Goal: Task Accomplishment & Management: Manage account settings

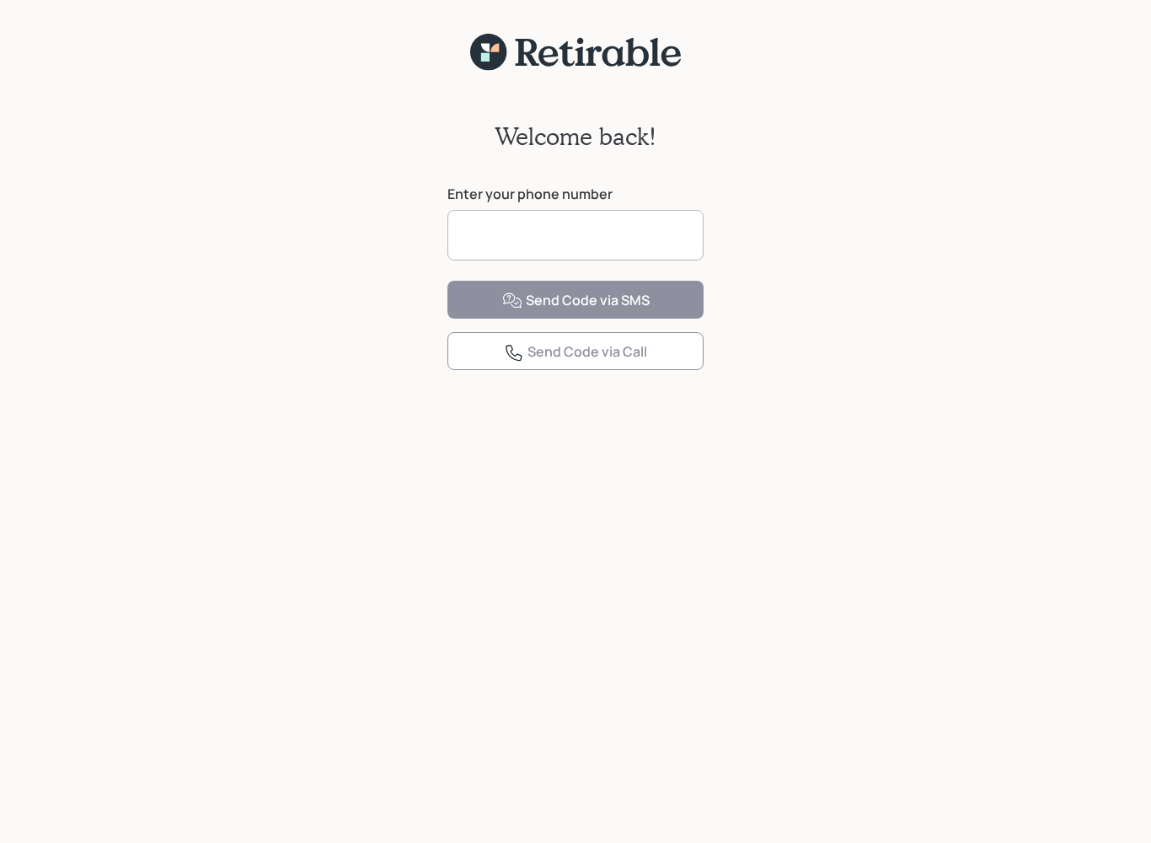
click at [668, 248] on input at bounding box center [575, 235] width 256 height 51
type input "**********"
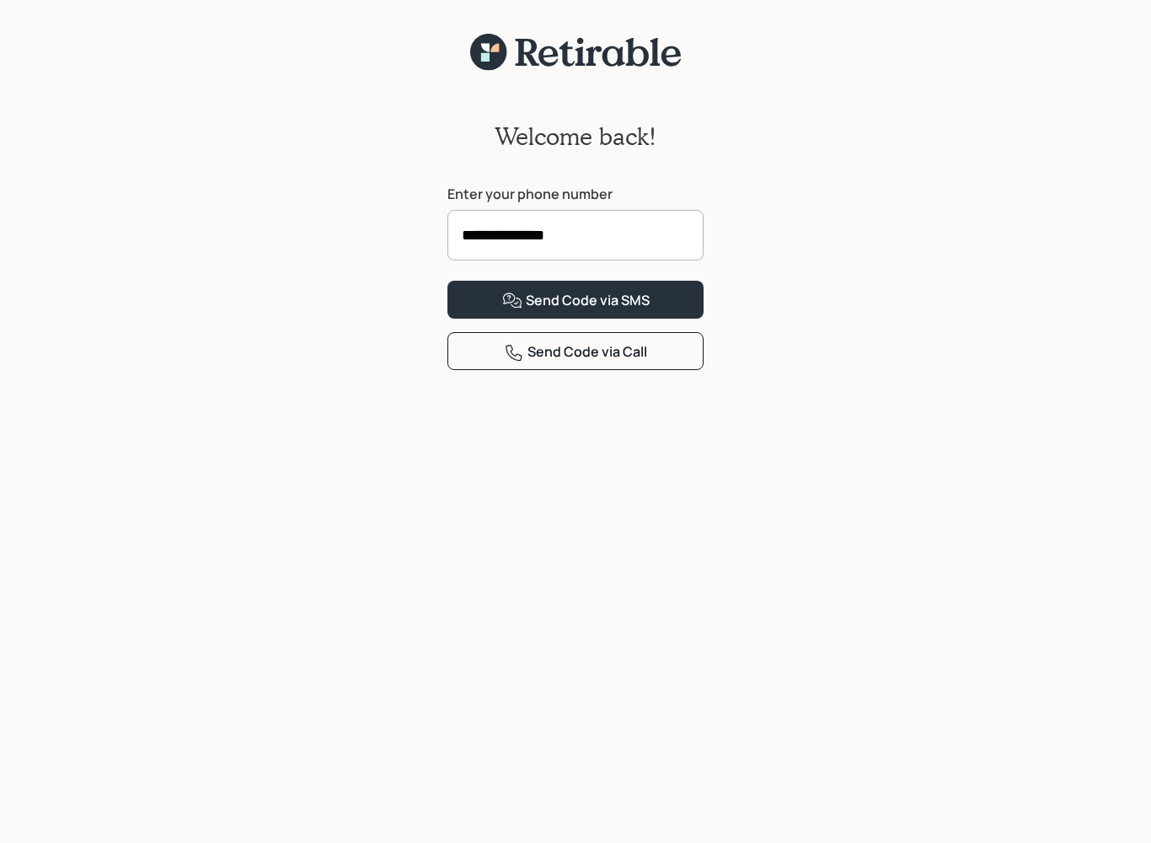
click at [633, 311] on div "Send Code via SMS" at bounding box center [575, 301] width 147 height 20
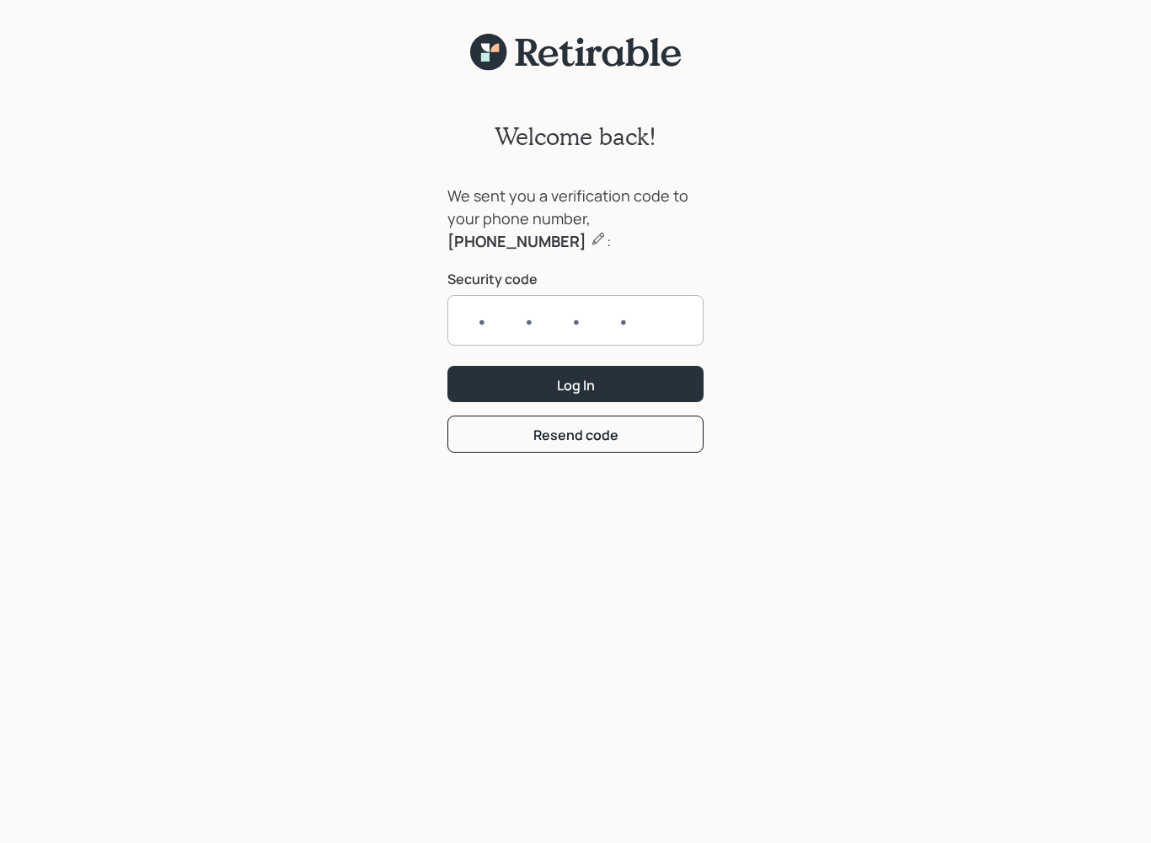
click at [479, 311] on input "text" at bounding box center [575, 320] width 256 height 51
type input "8022"
click at [572, 361] on div "We sent you a verification code to your phone number, [PHONE_NUMBER] : Security…" at bounding box center [575, 275] width 256 height 181
click at [590, 391] on div "Log In" at bounding box center [576, 385] width 38 height 19
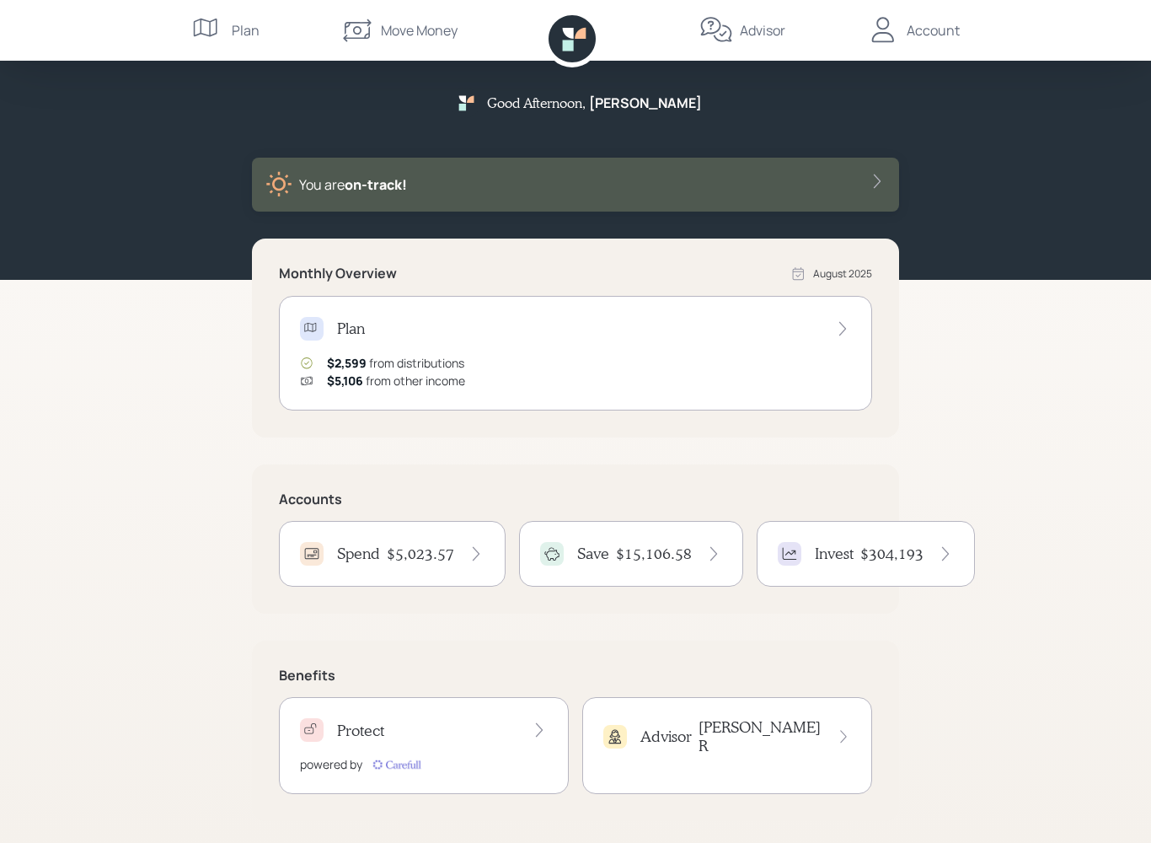
click at [408, 555] on h4 "$5,023.57" at bounding box center [420, 553] width 67 height 19
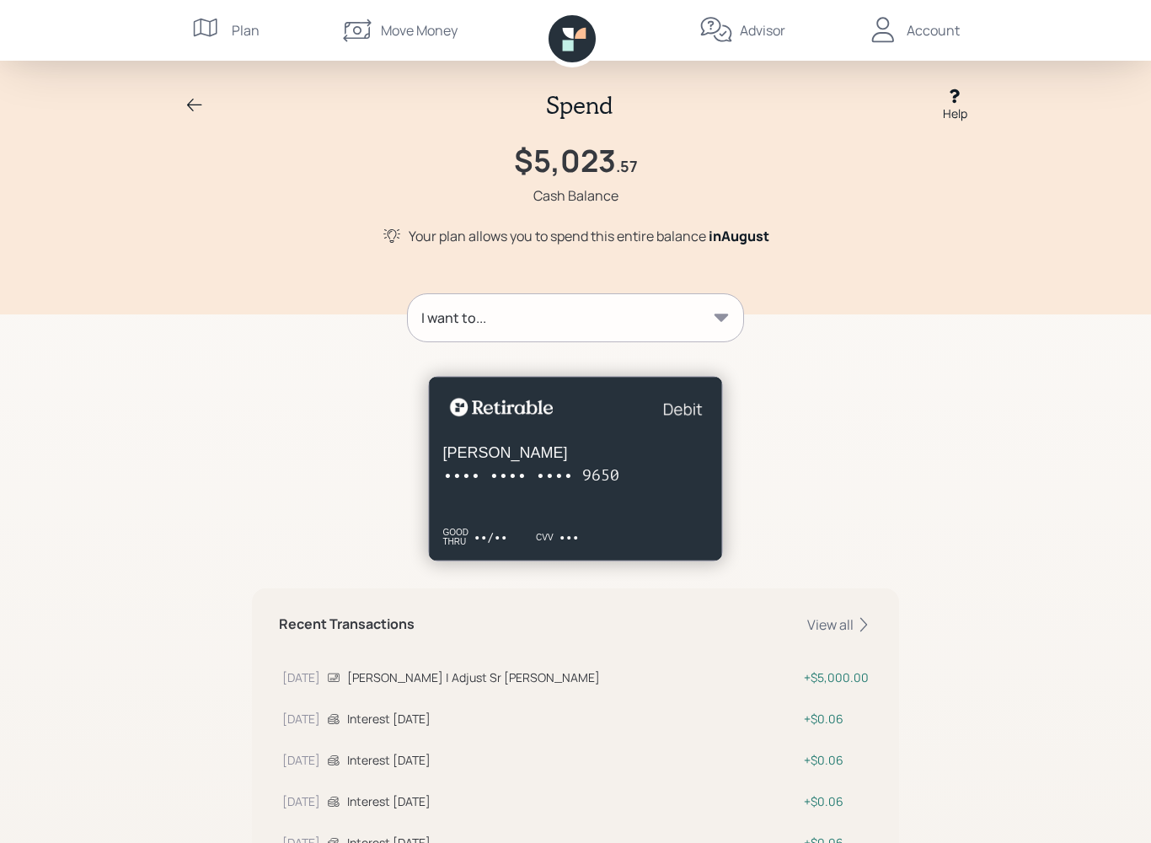
click at [677, 318] on div "I want to..." at bounding box center [575, 317] width 335 height 47
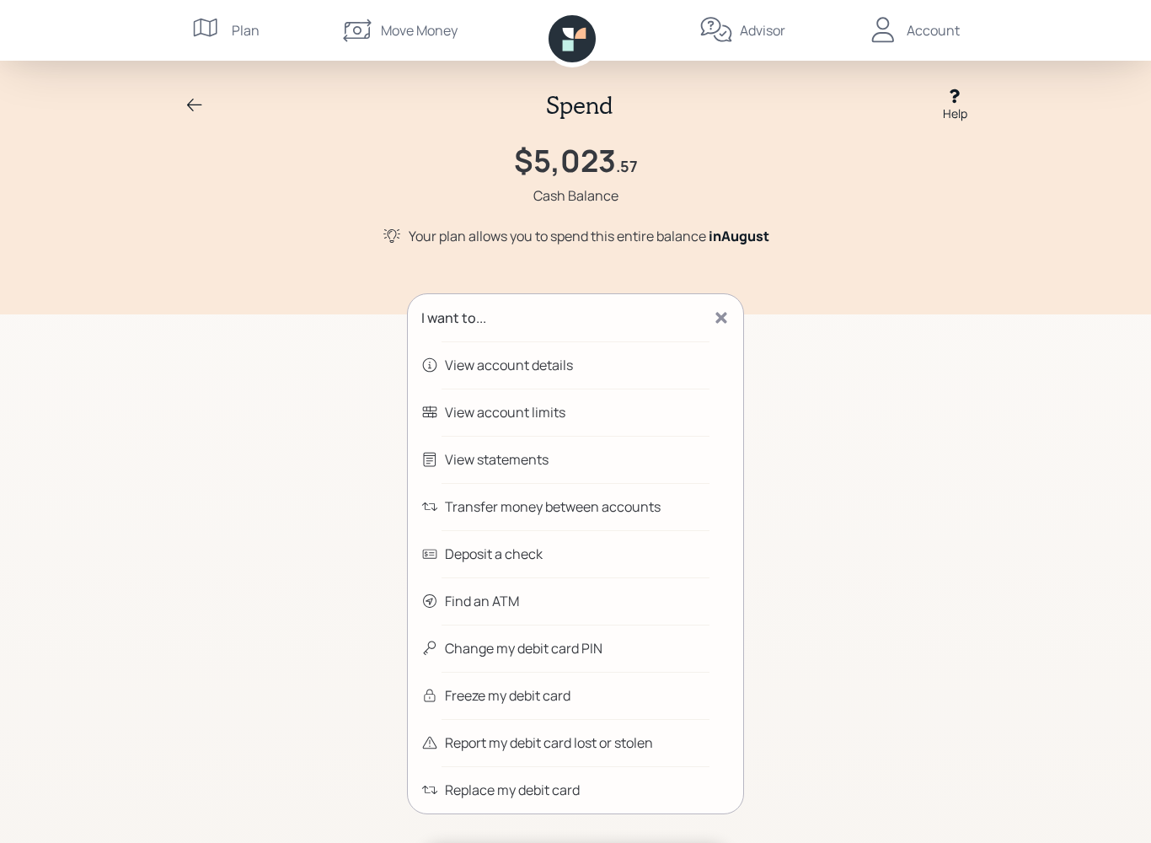
click at [630, 512] on div "Transfer money between accounts" at bounding box center [553, 506] width 216 height 20
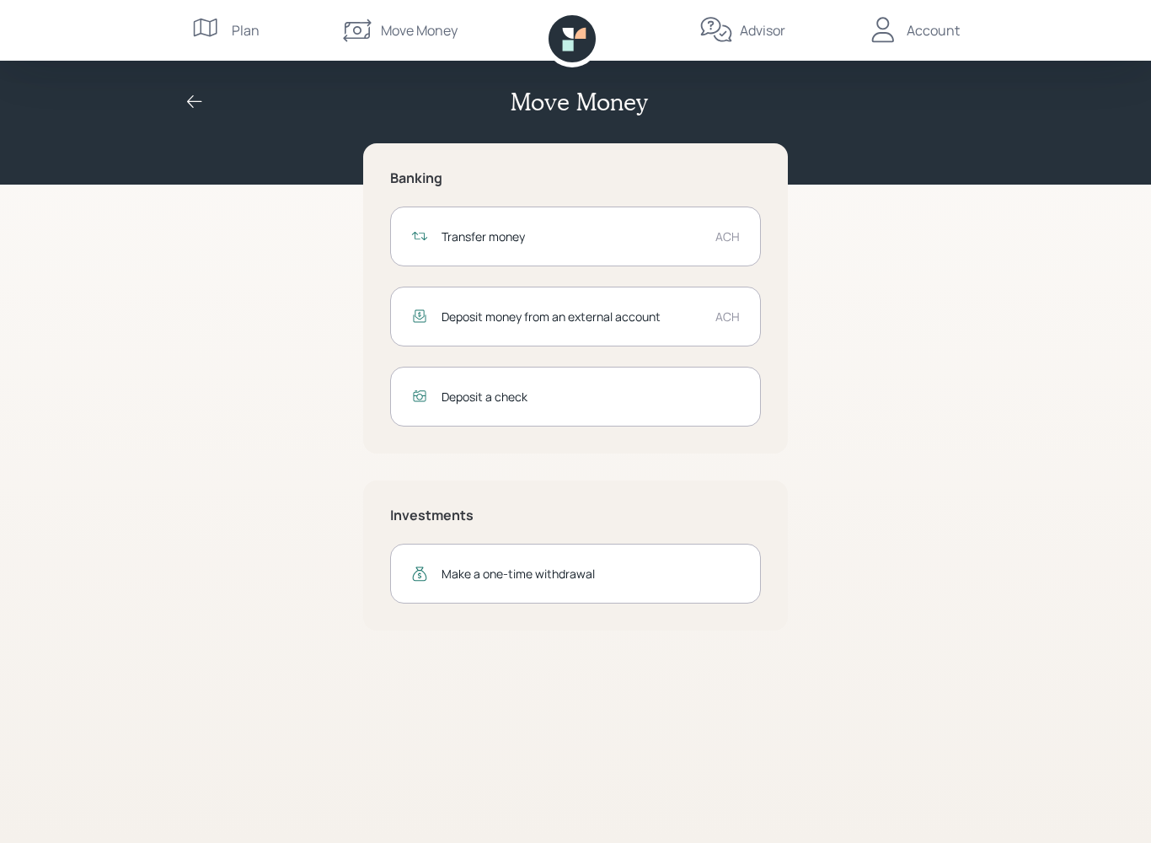
click at [709, 326] on div "Deposit money from an external account ACH" at bounding box center [575, 316] width 371 height 60
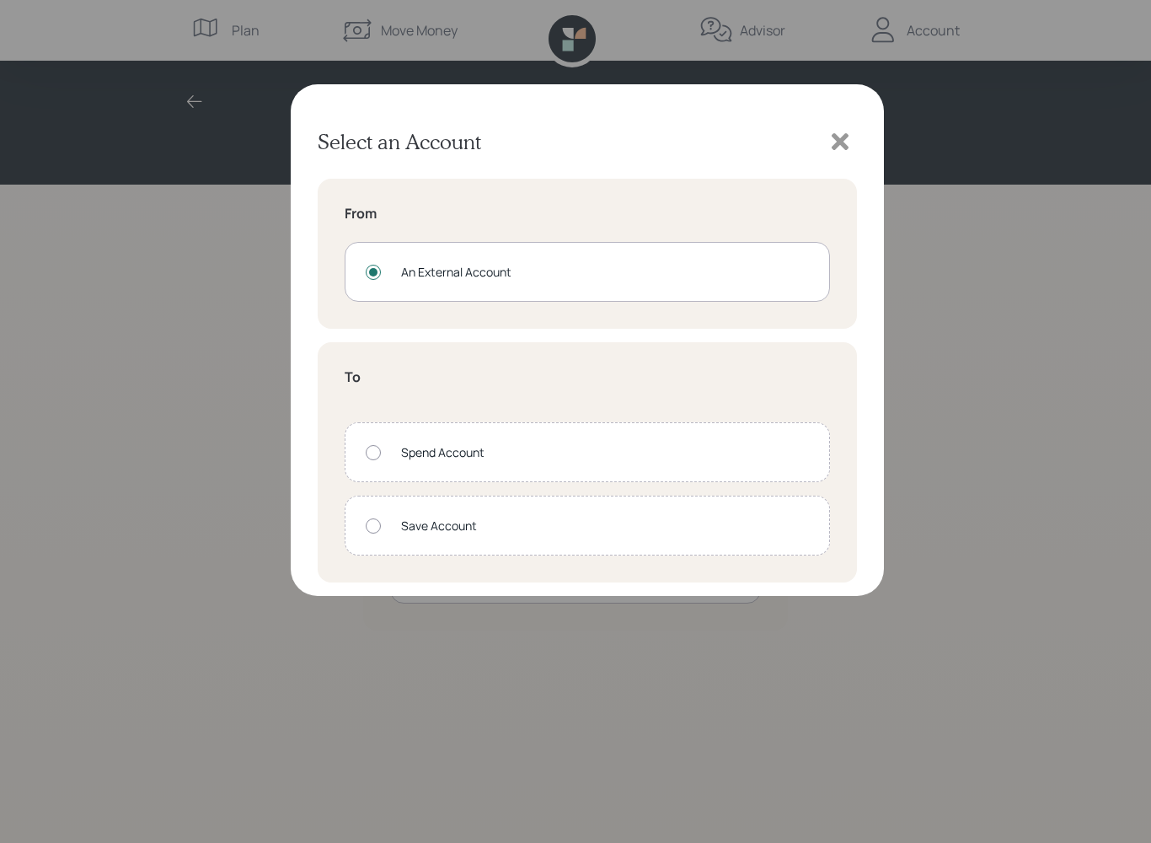
click at [708, 291] on div "An External Account" at bounding box center [587, 272] width 485 height 60
click at [748, 265] on div "An External Account" at bounding box center [605, 272] width 408 height 18
click at [371, 281] on div "An External Account" at bounding box center [587, 272] width 485 height 60
click at [850, 132] on icon at bounding box center [839, 141] width 25 height 25
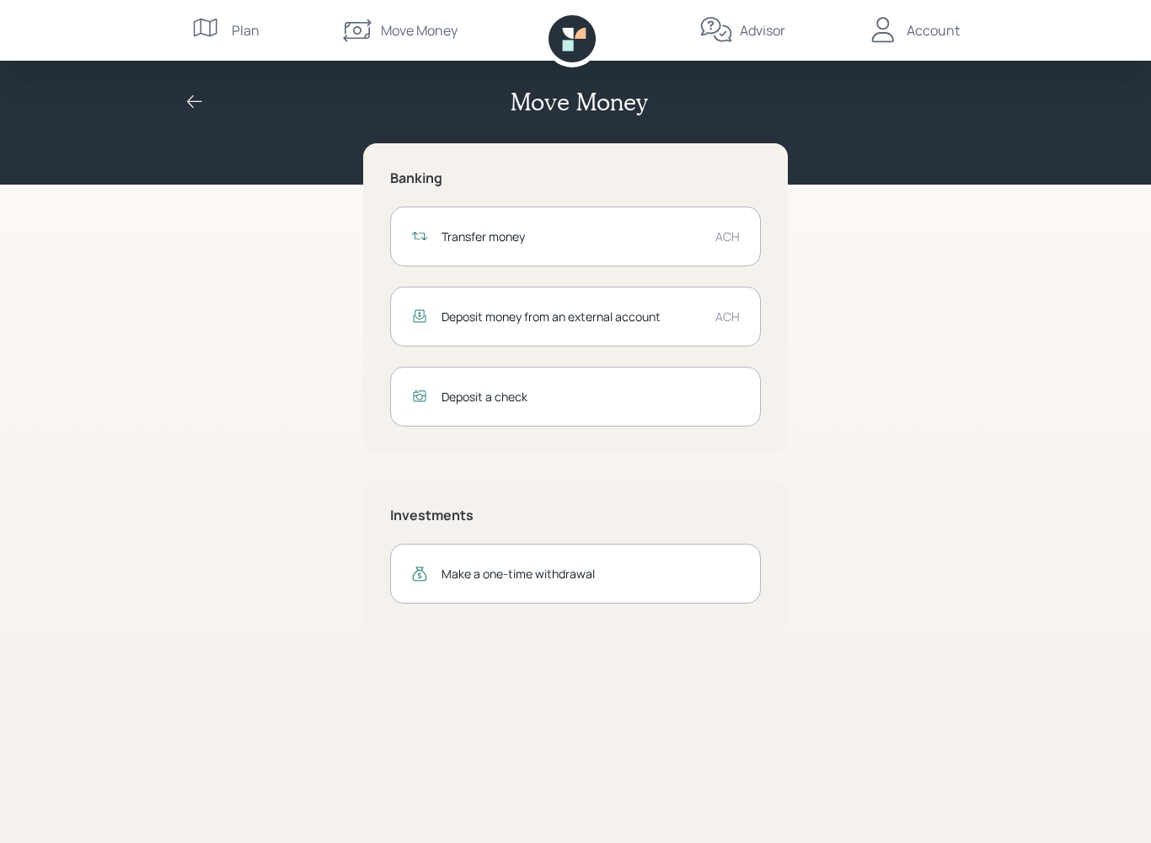
click at [201, 101] on icon at bounding box center [194, 101] width 15 height 13
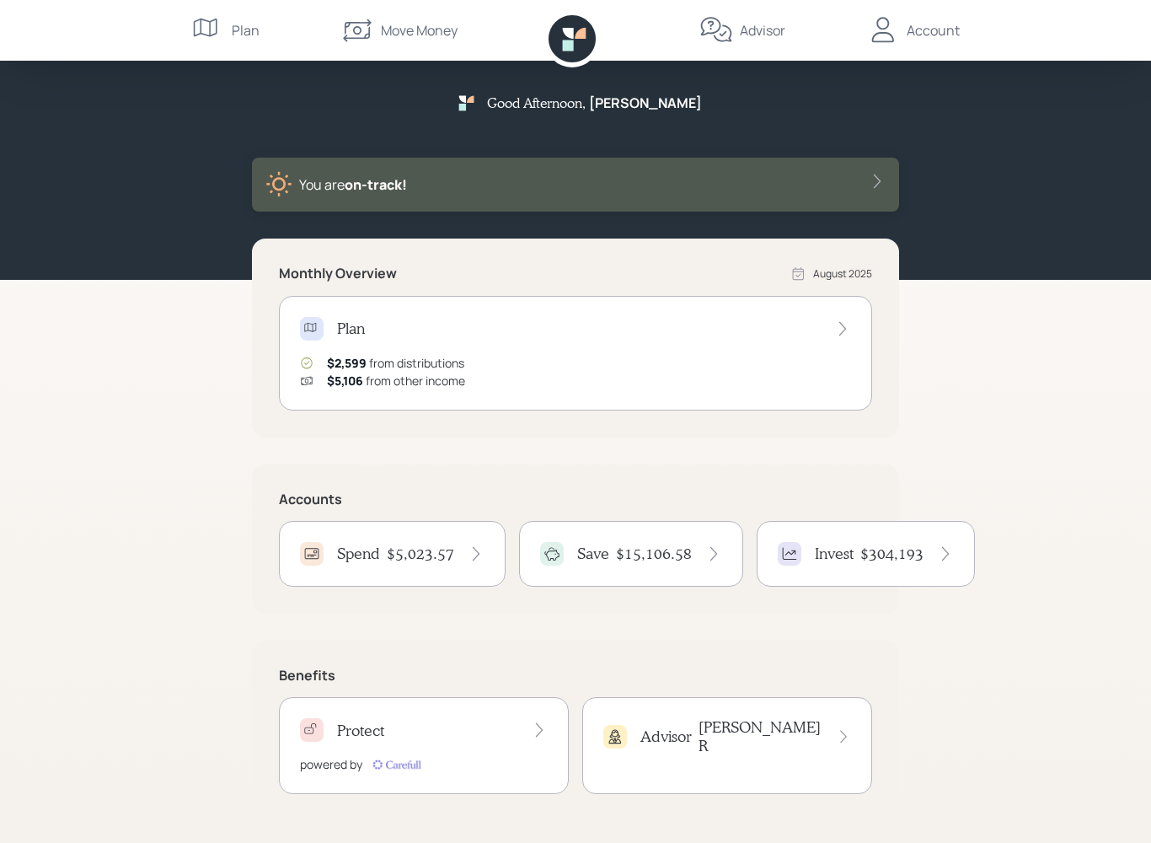
click at [426, 542] on div "Spend $5,023.57" at bounding box center [392, 554] width 185 height 24
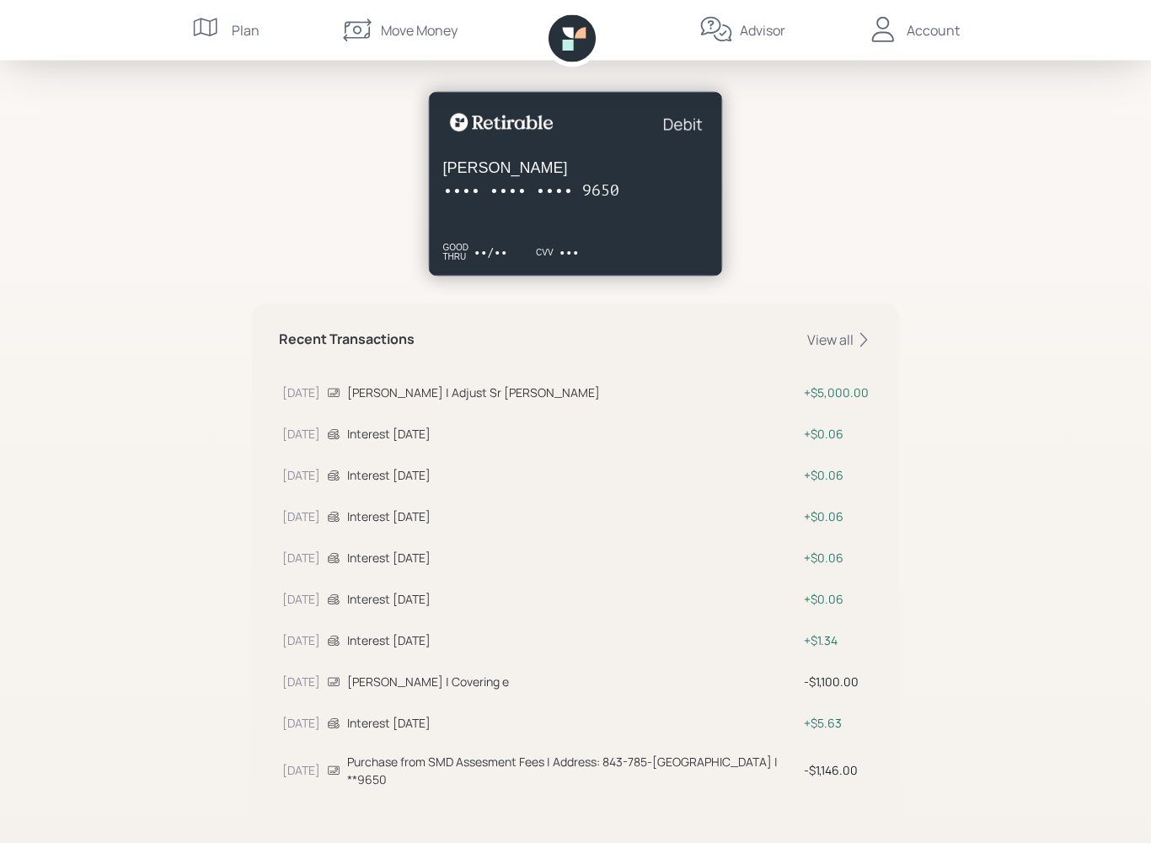
scroll to position [298, 0]
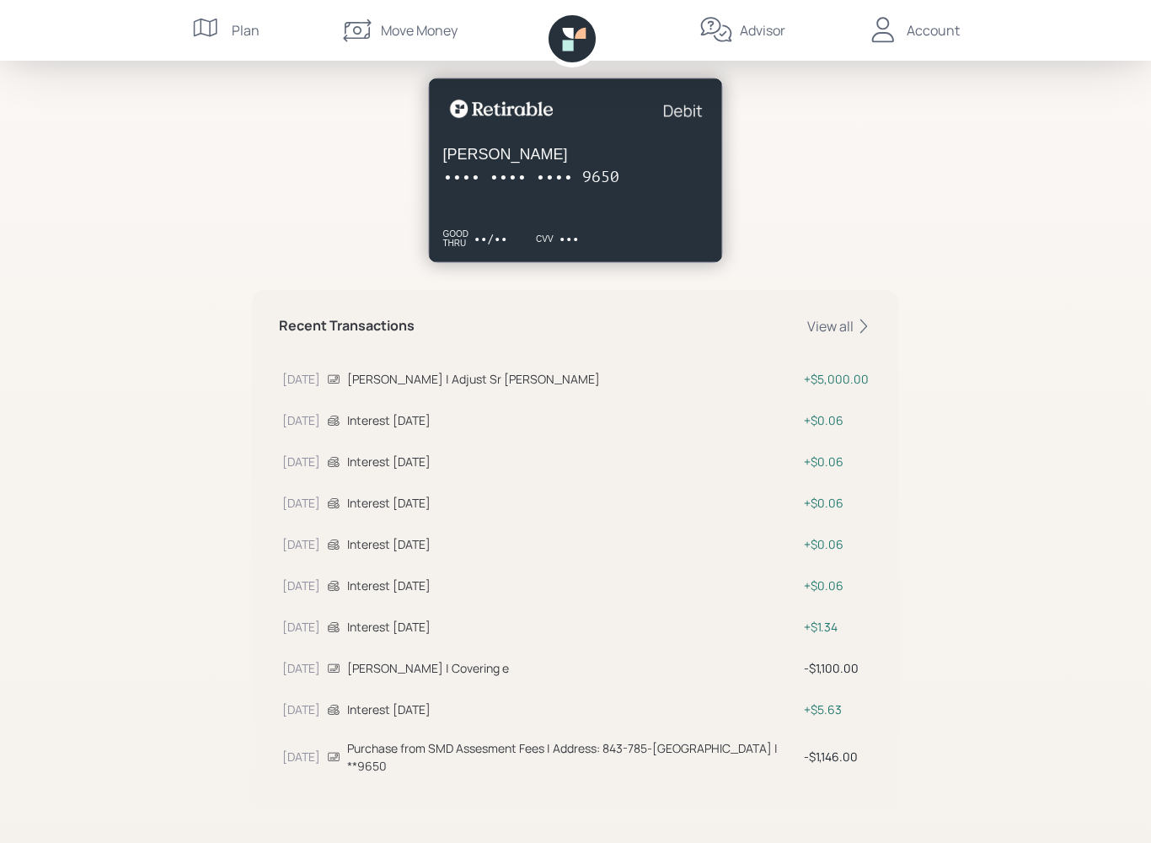
click at [465, 666] on div "[PERSON_NAME] | Covering e" at bounding box center [572, 668] width 450 height 18
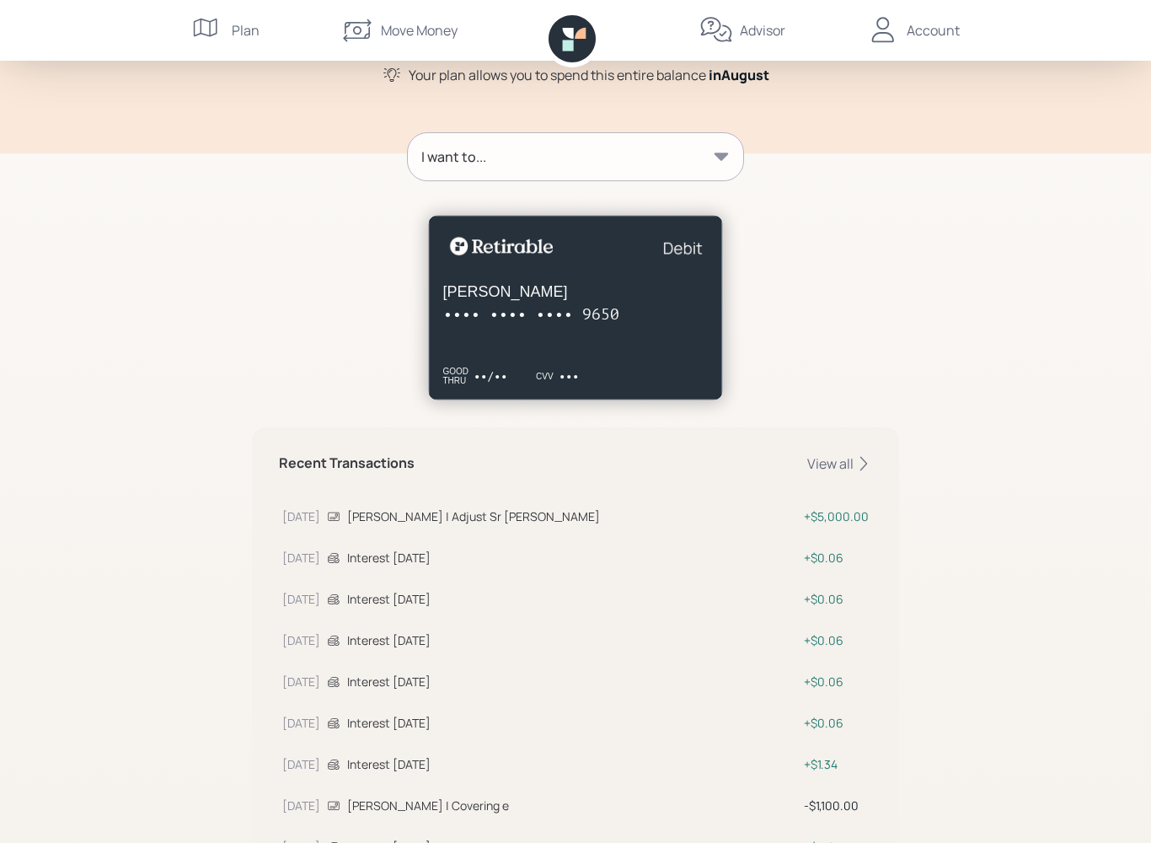
scroll to position [0, 0]
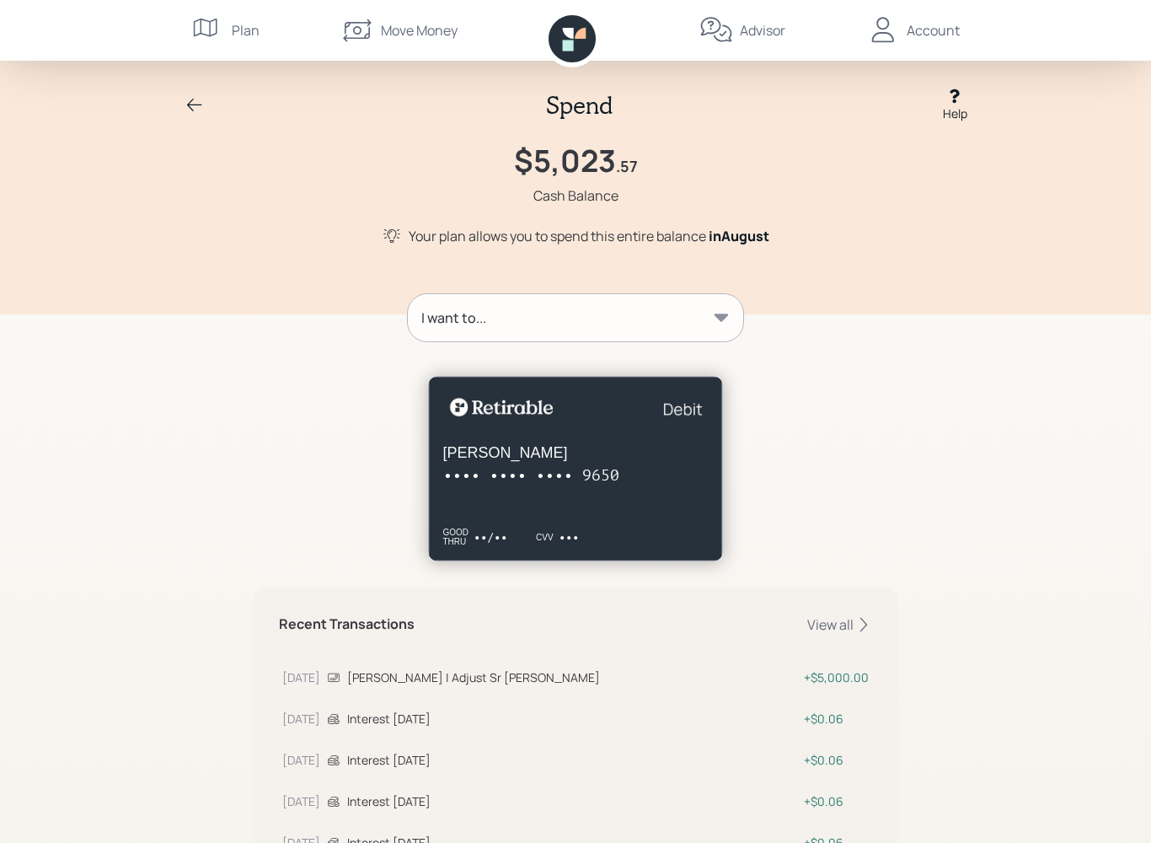
click at [720, 317] on icon at bounding box center [721, 317] width 14 height 8
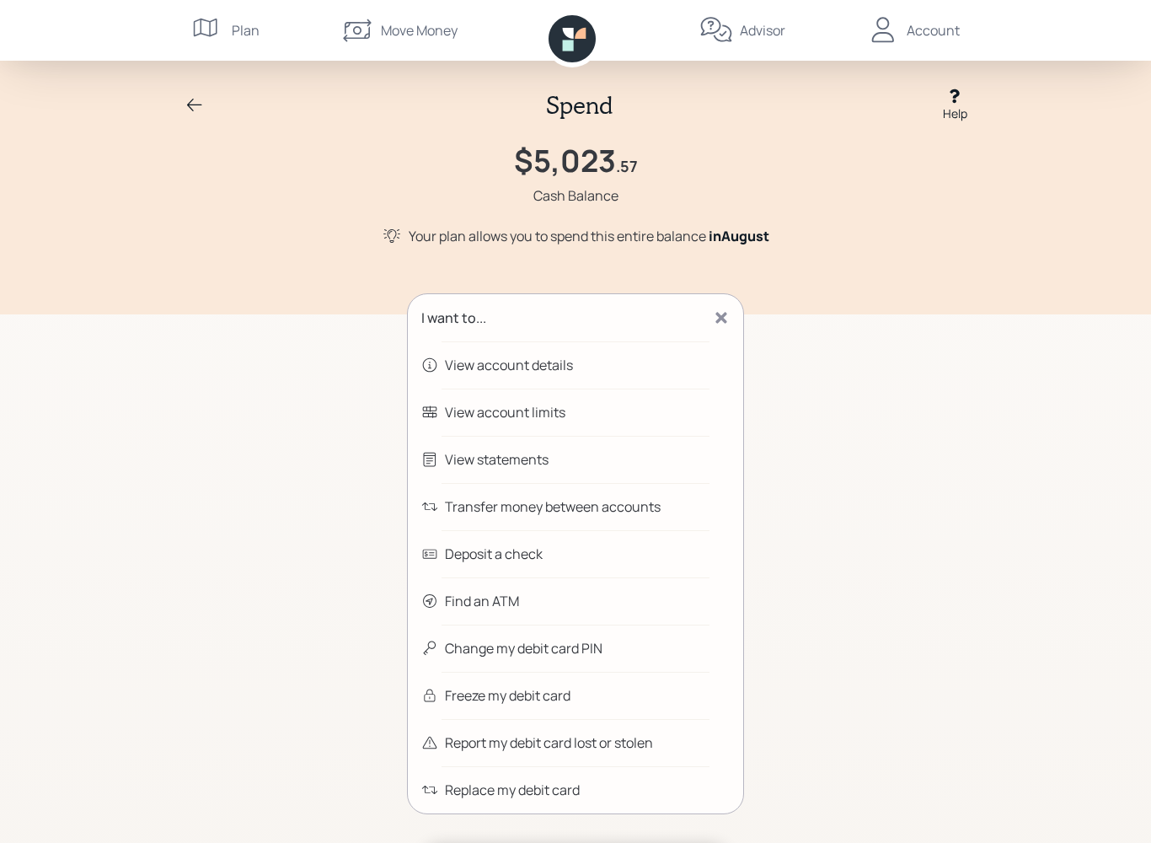
click at [189, 100] on icon at bounding box center [195, 105] width 20 height 20
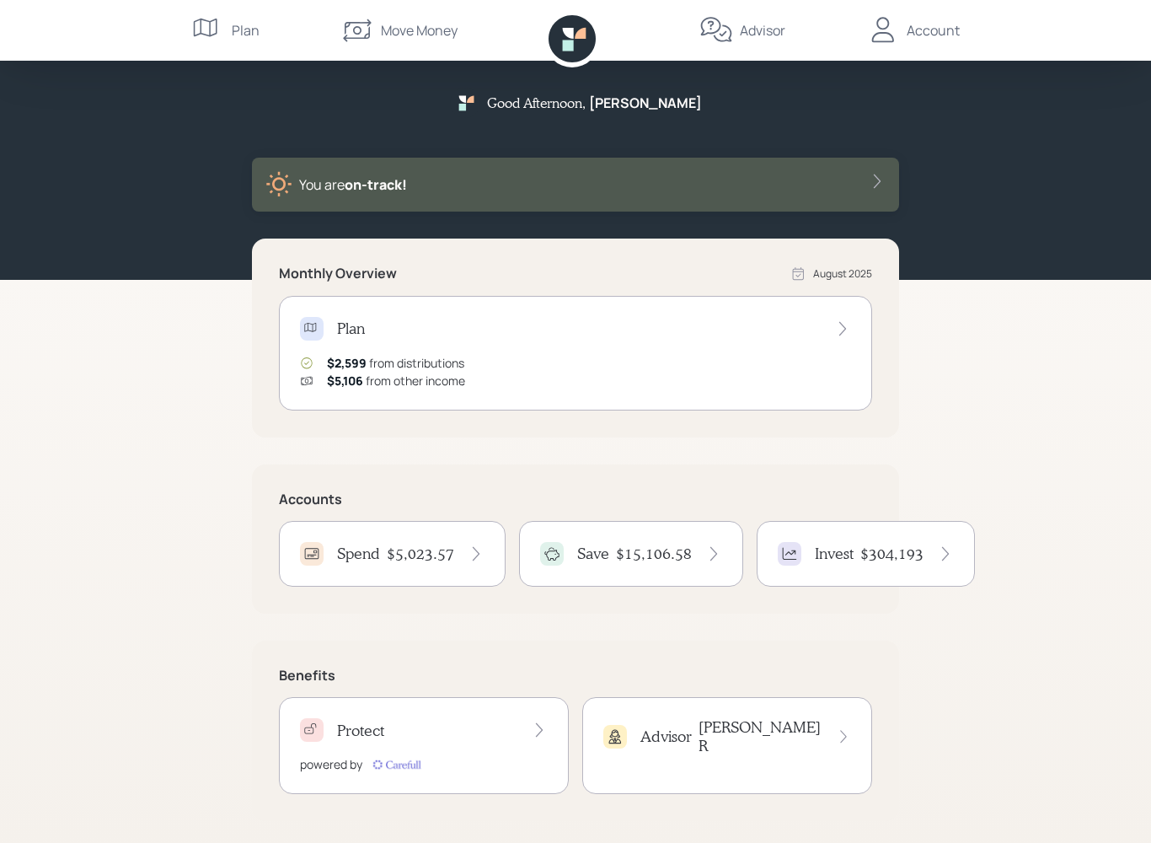
click at [671, 552] on h4 "$15,106.58" at bounding box center [654, 553] width 76 height 19
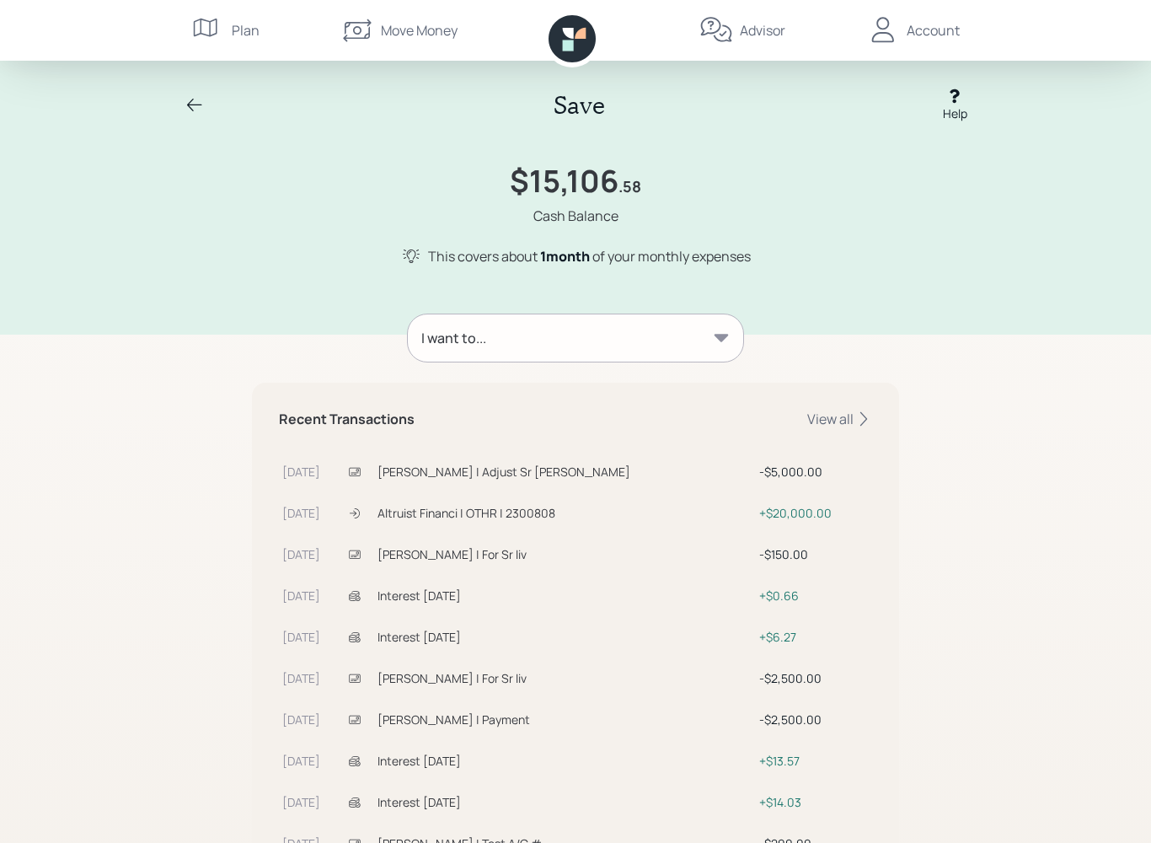
click at [709, 328] on div "I want to..." at bounding box center [575, 337] width 335 height 47
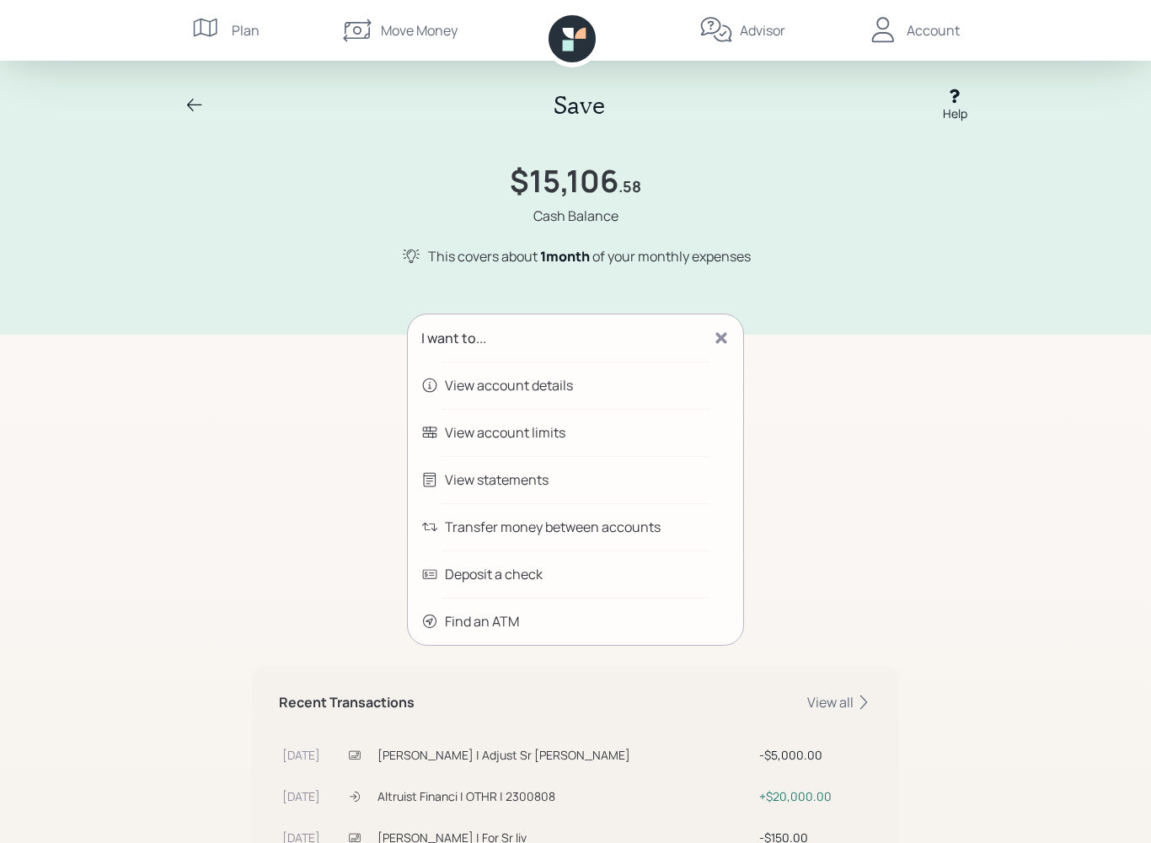
click at [625, 532] on div "Transfer money between accounts" at bounding box center [553, 526] width 216 height 20
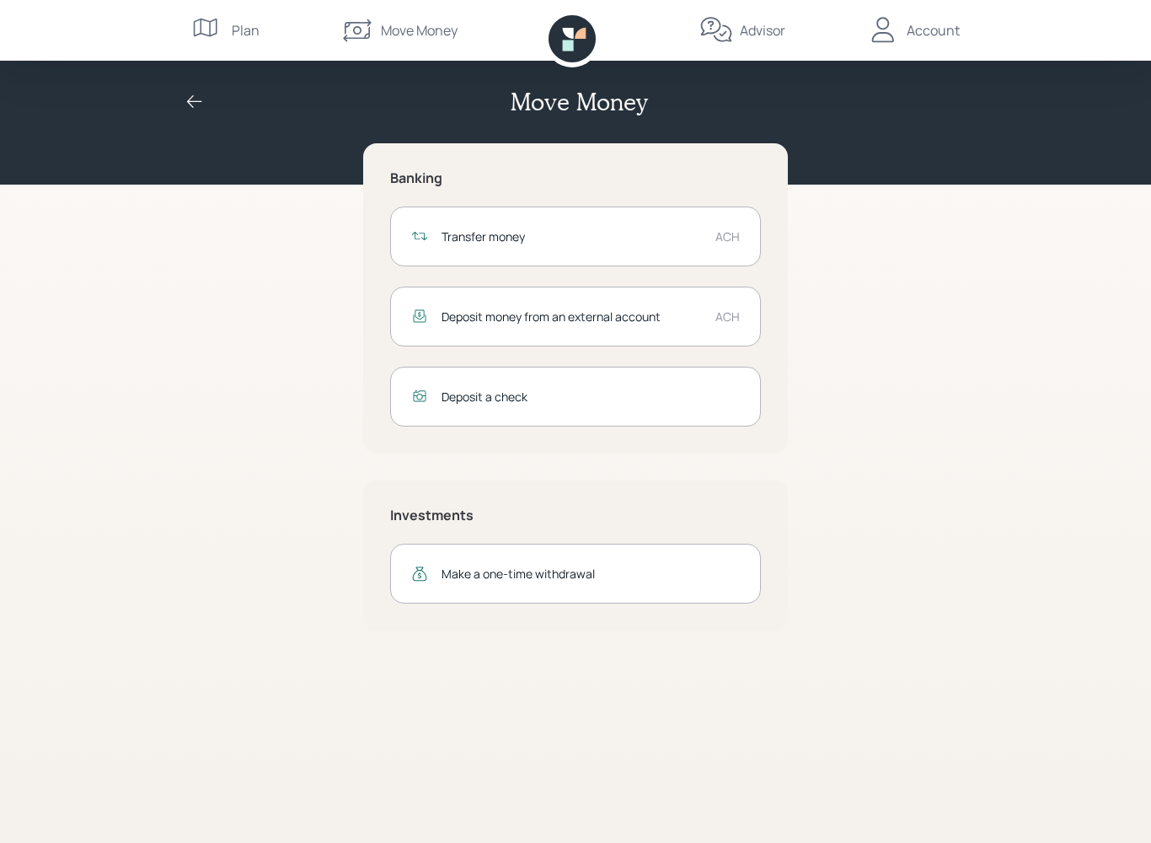
click at [602, 585] on div "Make a one-time withdrawal" at bounding box center [575, 573] width 371 height 60
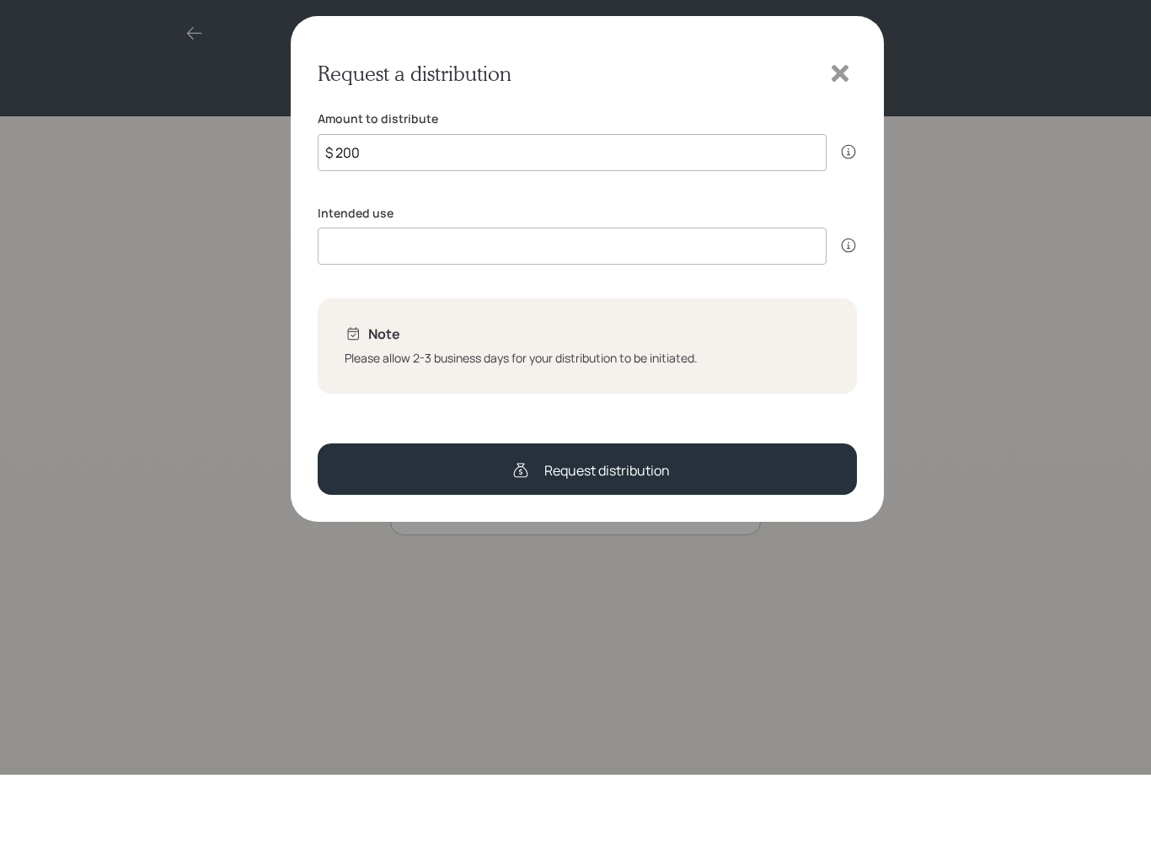
type input "$ 2,000"
click at [616, 296] on input at bounding box center [572, 314] width 509 height 37
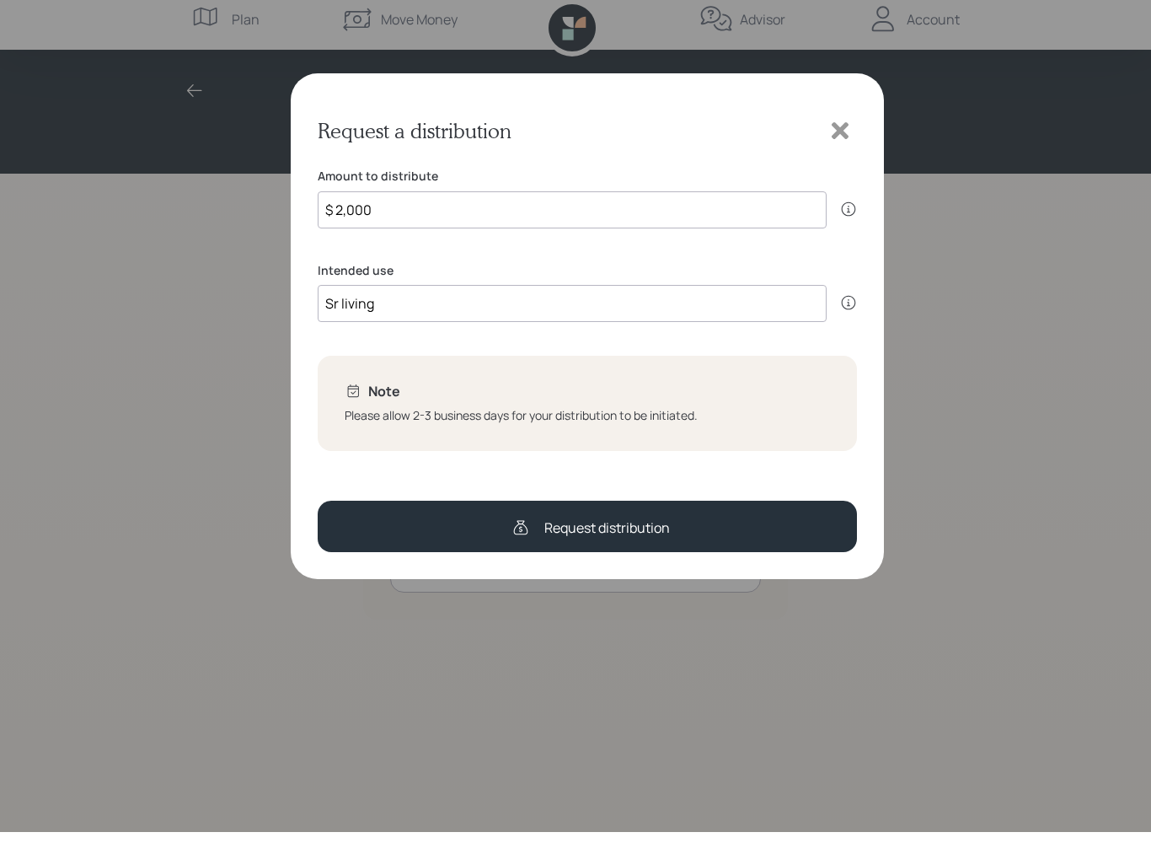
type input "Sr living"
click at [848, 133] on icon at bounding box center [839, 141] width 25 height 25
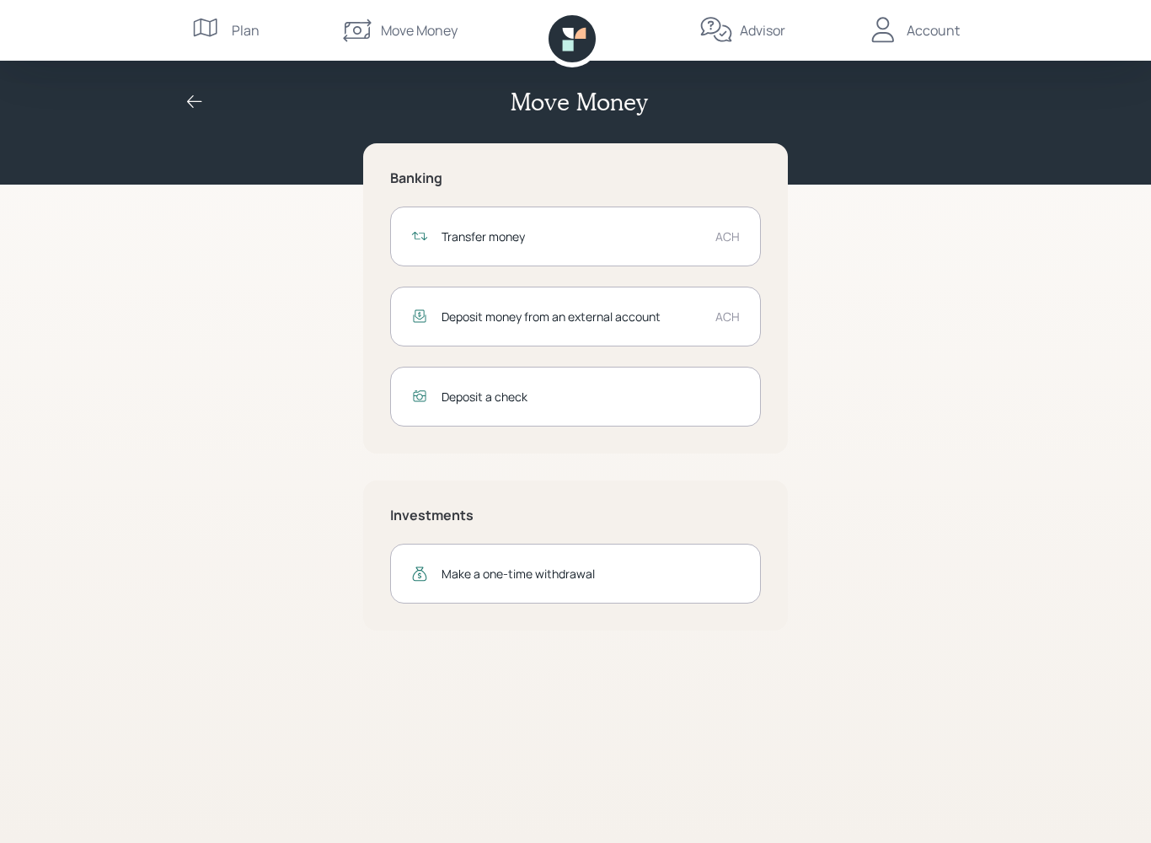
click at [646, 559] on div "Make a one-time withdrawal" at bounding box center [575, 573] width 371 height 60
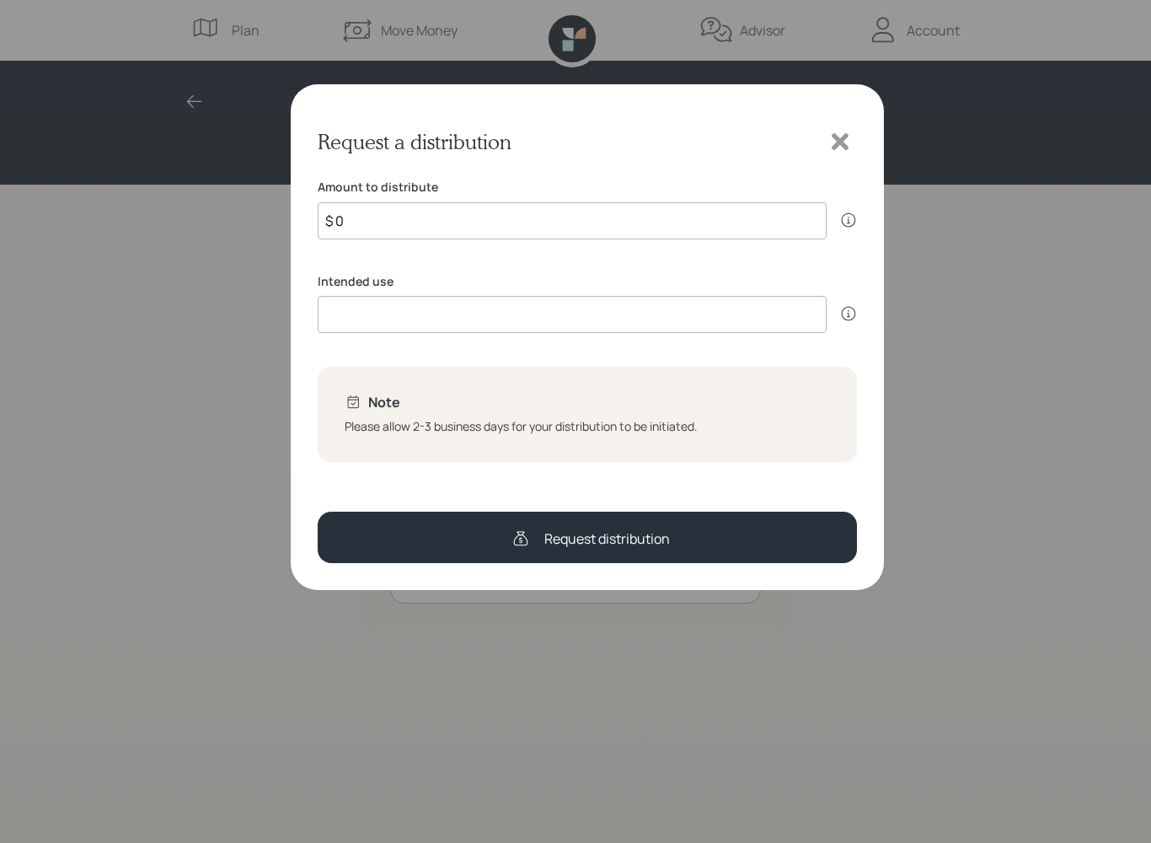
click at [843, 135] on icon at bounding box center [840, 141] width 17 height 17
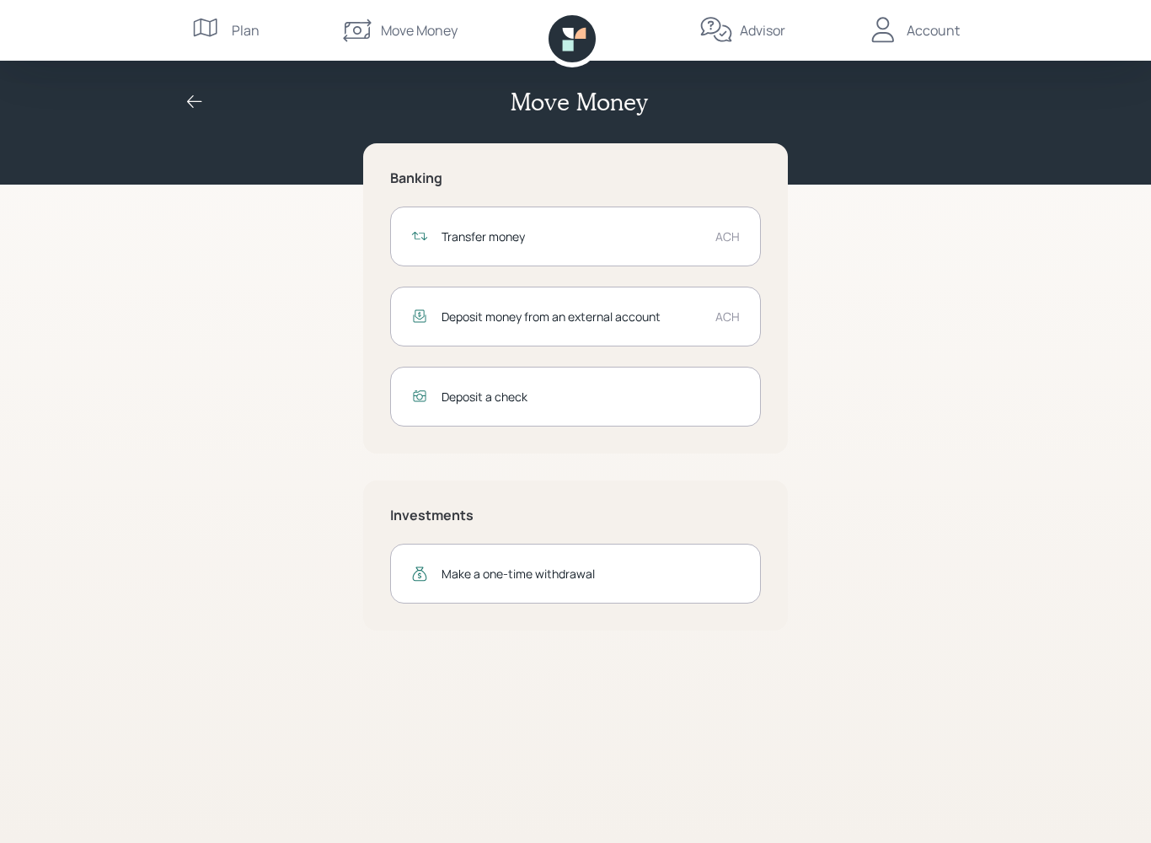
click at [212, 98] on div "Move Money" at bounding box center [575, 102] width 809 height 29
click at [185, 98] on icon at bounding box center [195, 102] width 20 height 20
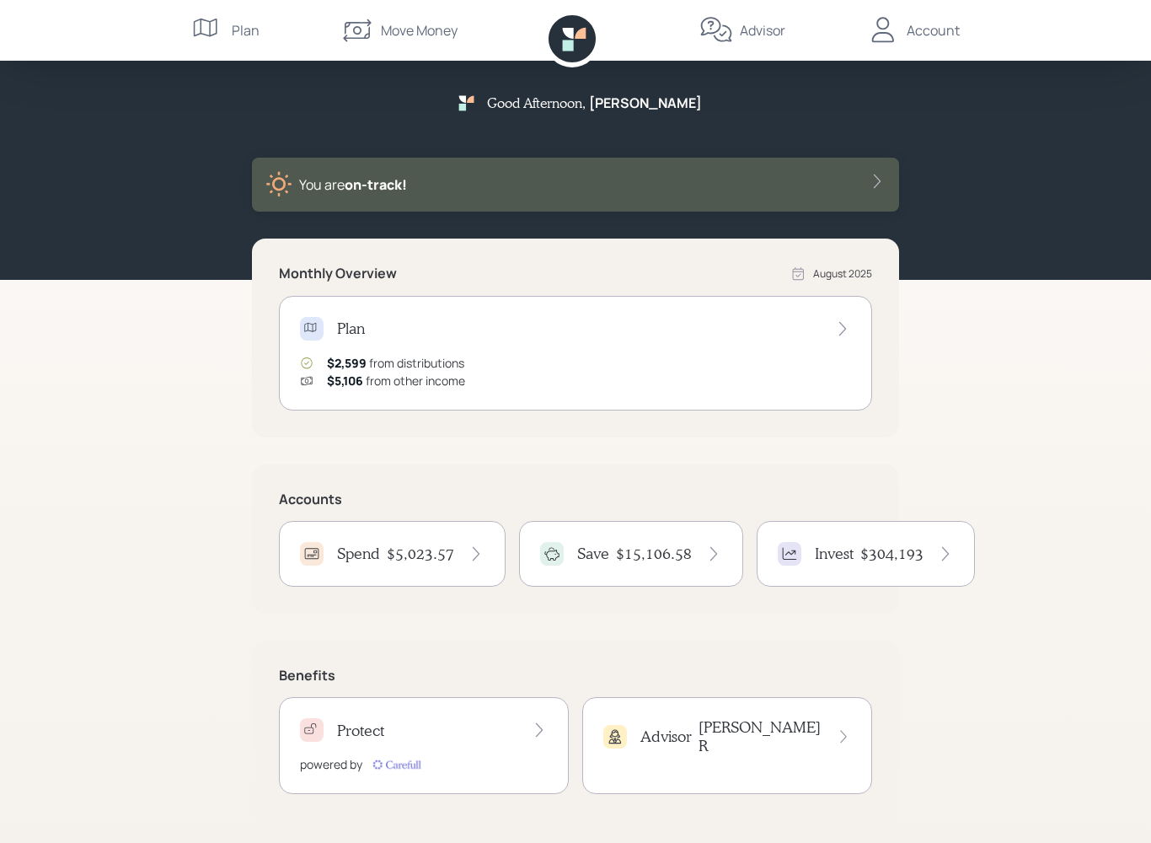
click at [679, 549] on h4 "$15,106.58" at bounding box center [654, 553] width 76 height 19
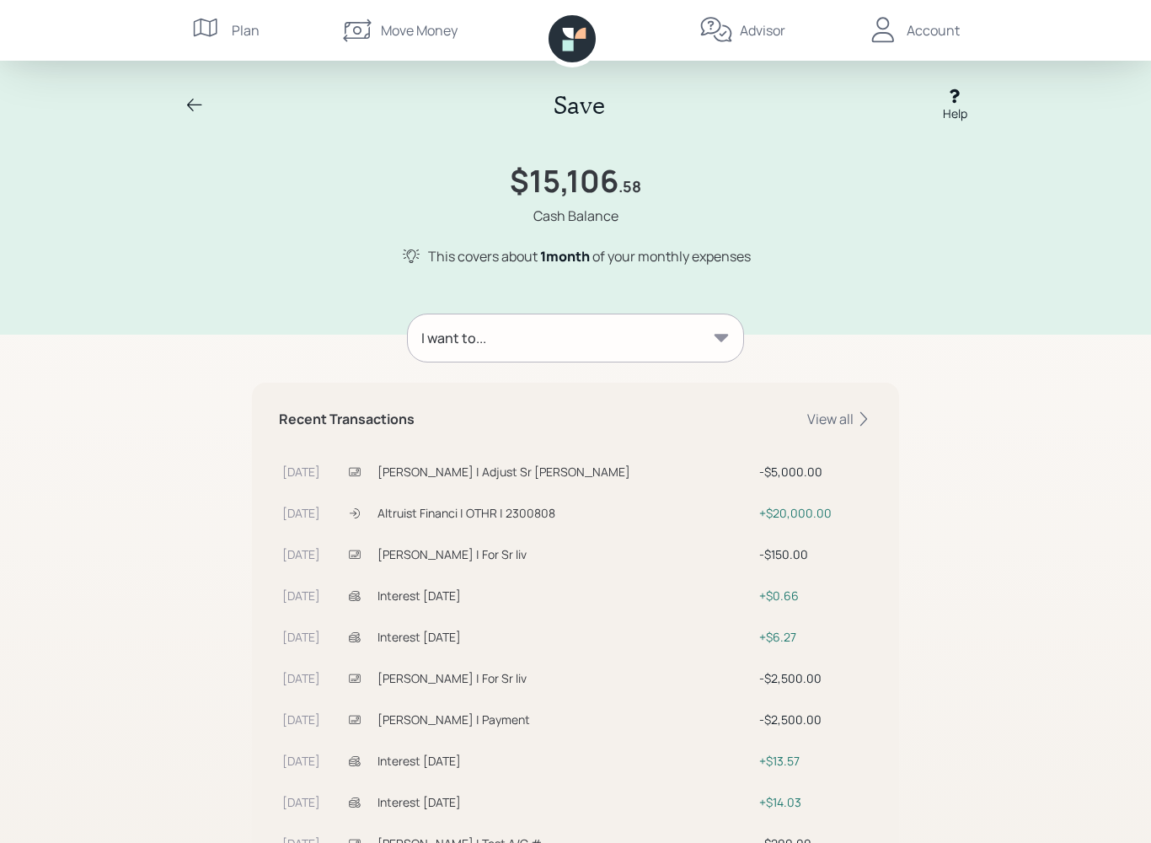
click at [706, 330] on div "I want to..." at bounding box center [575, 337] width 335 height 47
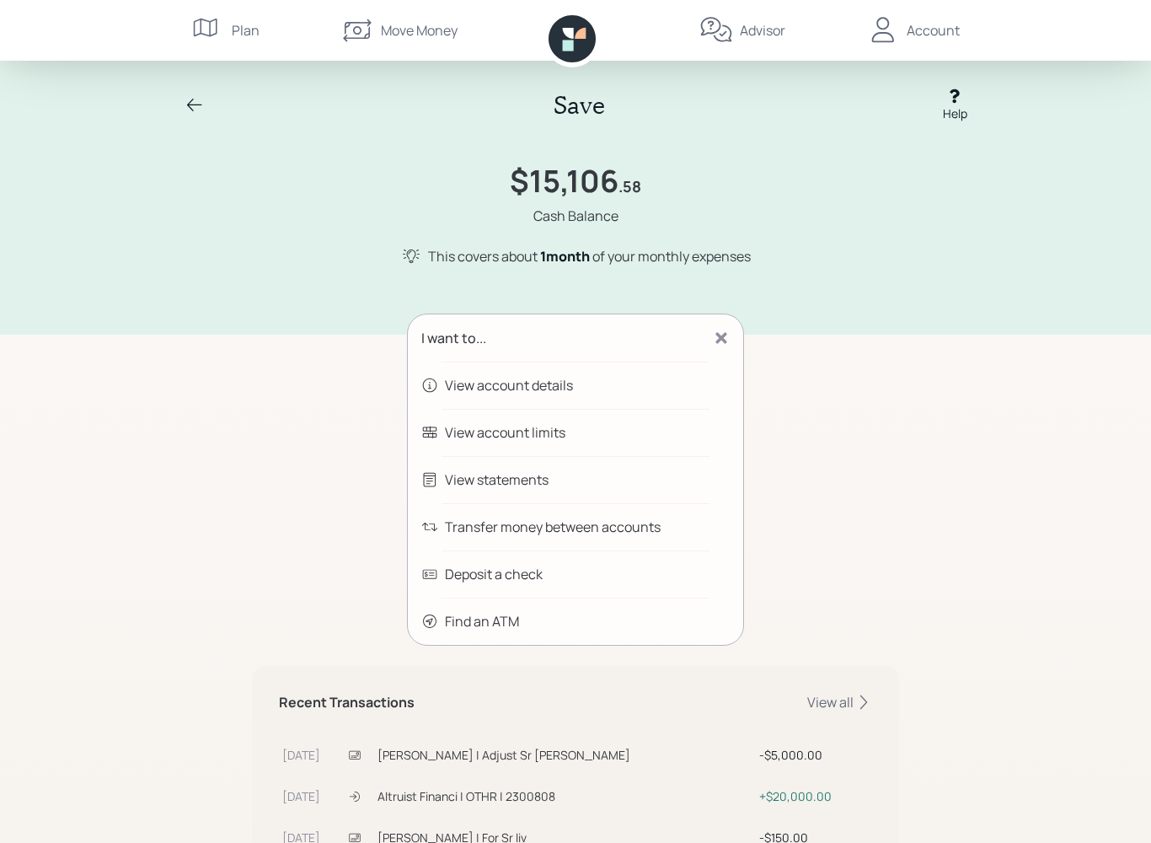
click at [650, 527] on div "Transfer money between accounts" at bounding box center [553, 526] width 216 height 20
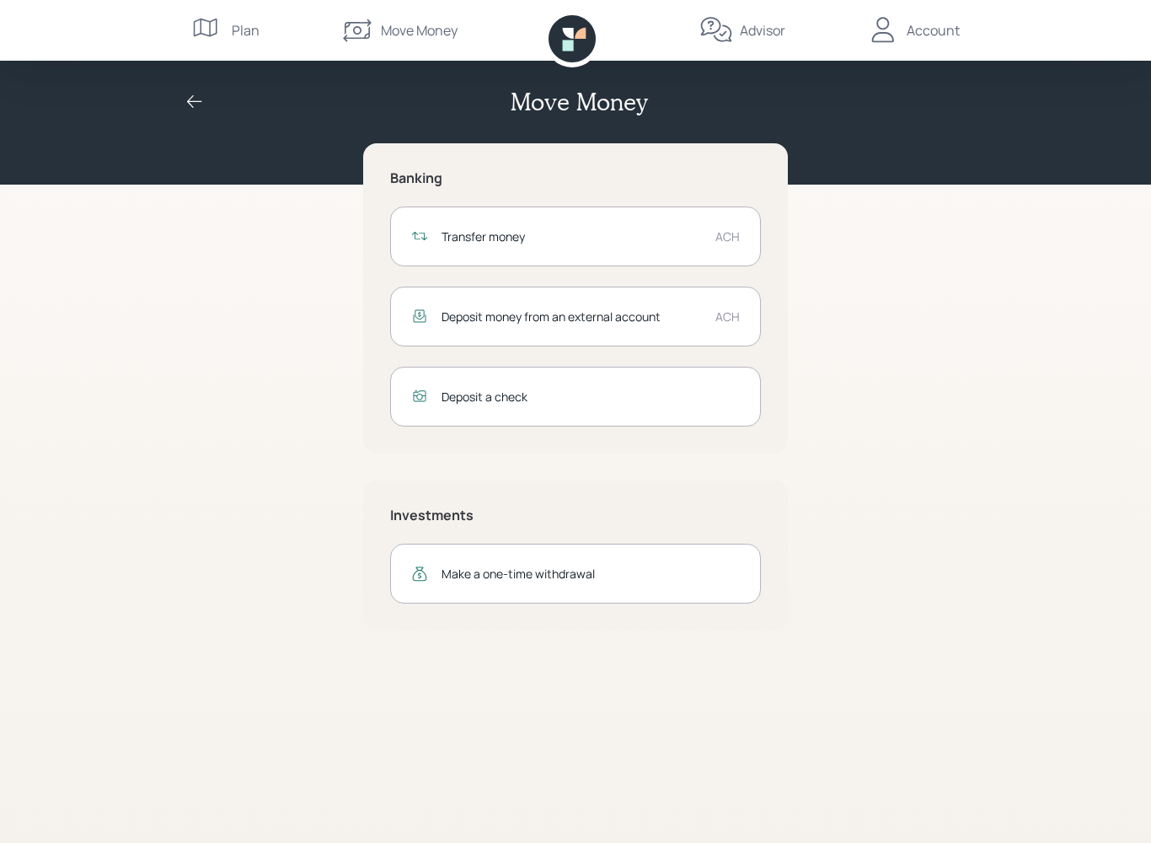
click at [676, 313] on div "Deposit money from an external account" at bounding box center [571, 317] width 260 height 18
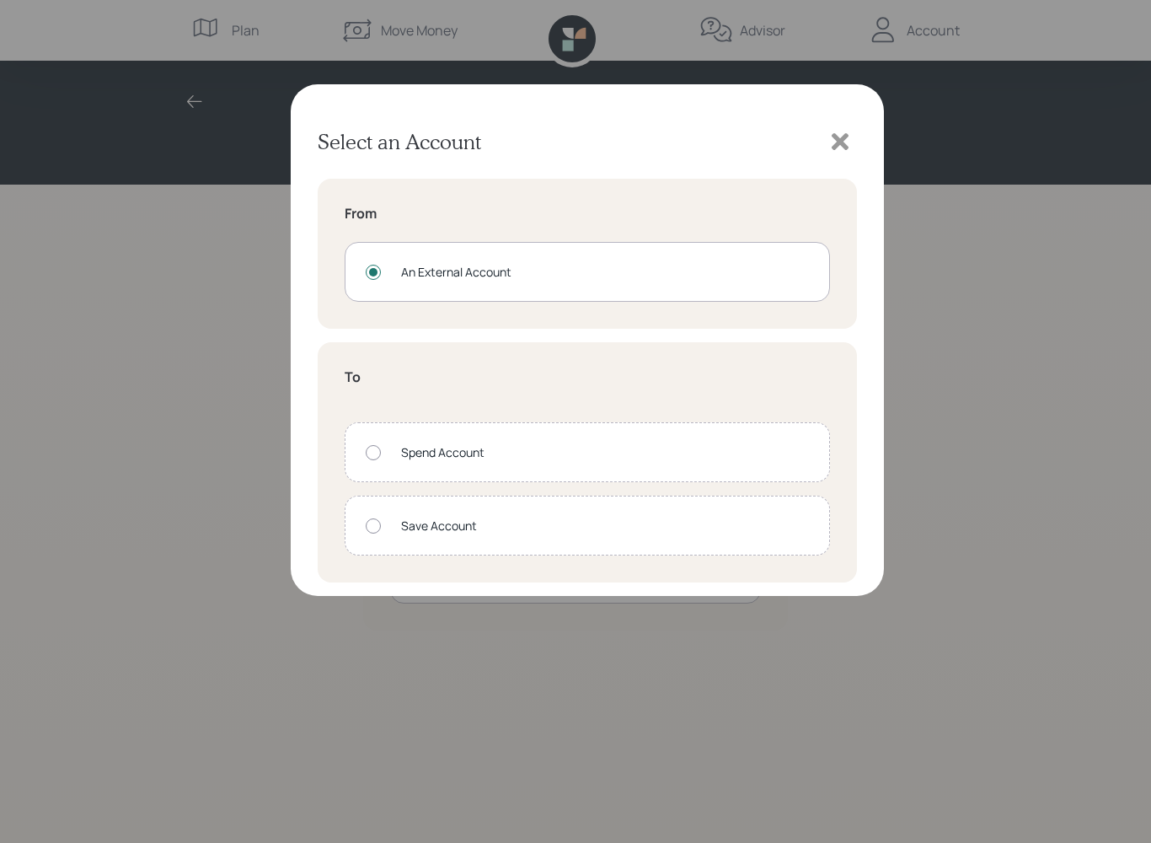
click at [688, 273] on div "An External Account" at bounding box center [605, 272] width 408 height 18
click at [838, 135] on icon at bounding box center [839, 141] width 25 height 25
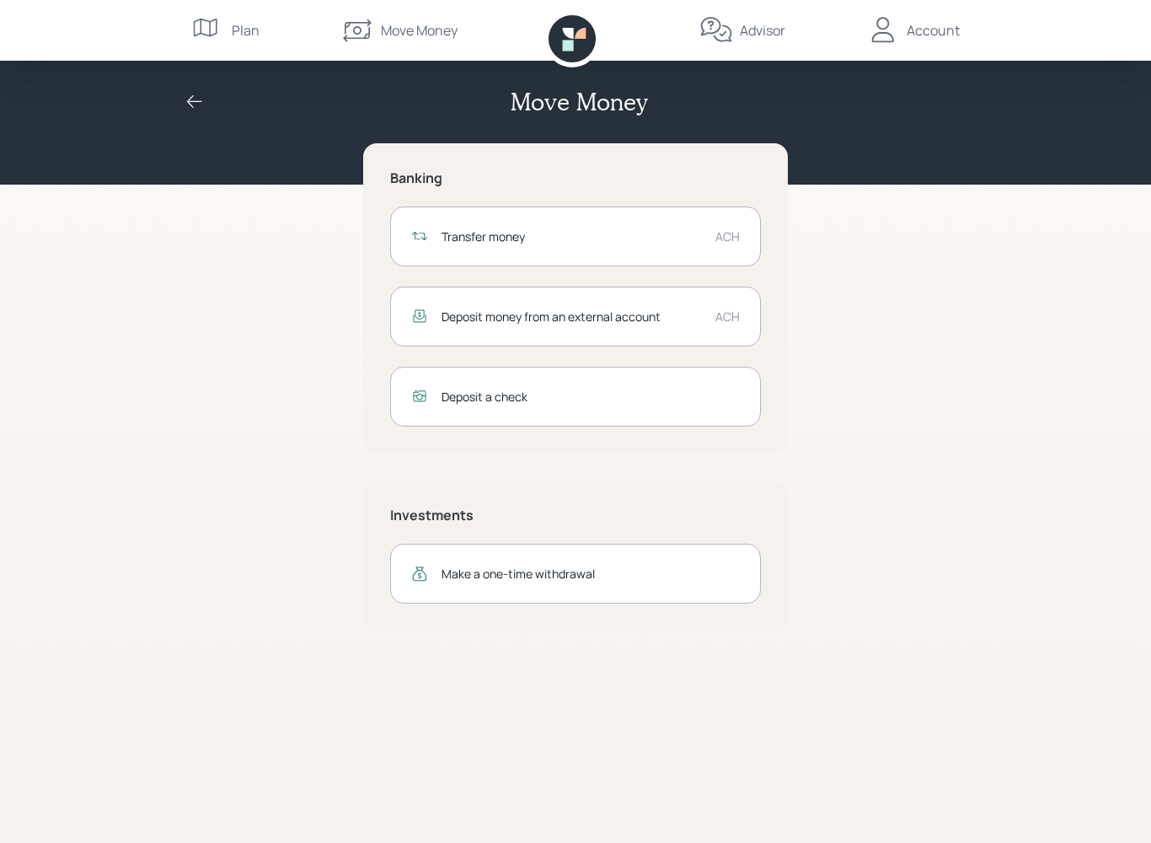
click at [198, 92] on icon at bounding box center [195, 102] width 20 height 20
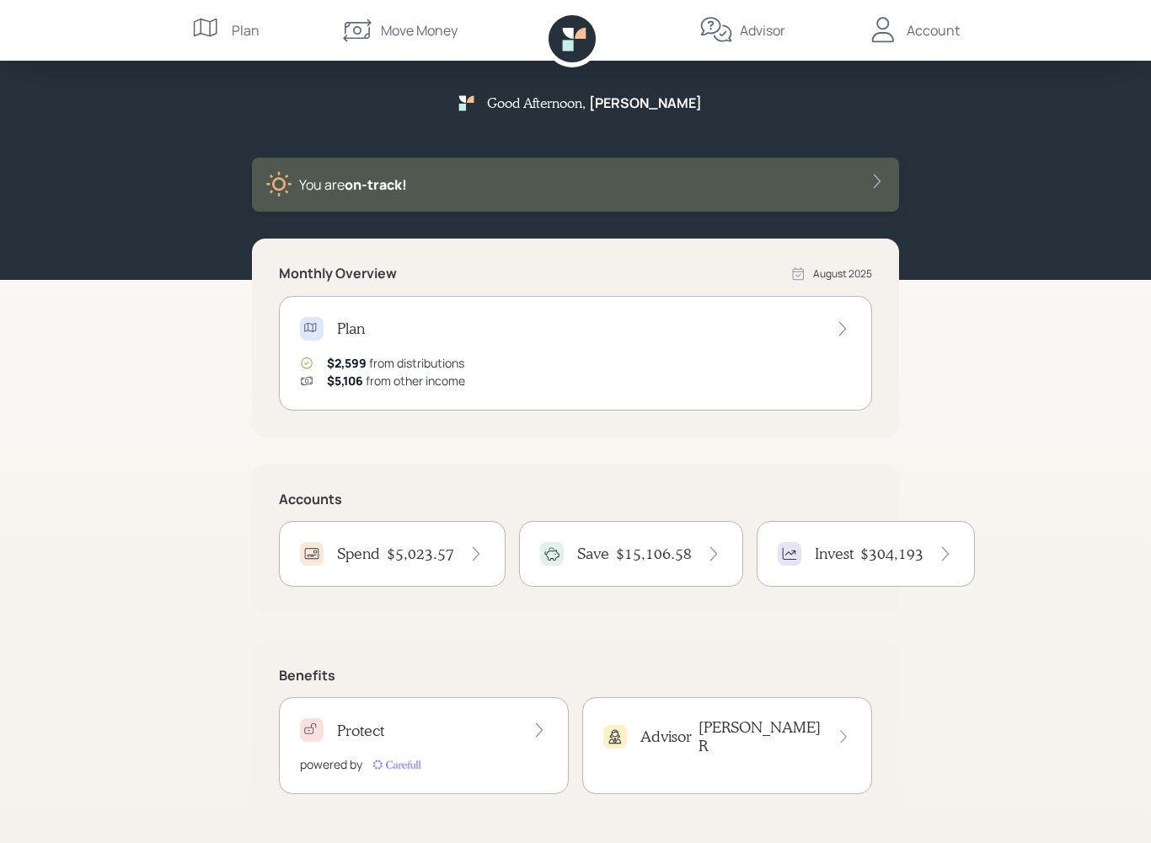
click at [436, 557] on h4 "$5,023.57" at bounding box center [420, 553] width 67 height 19
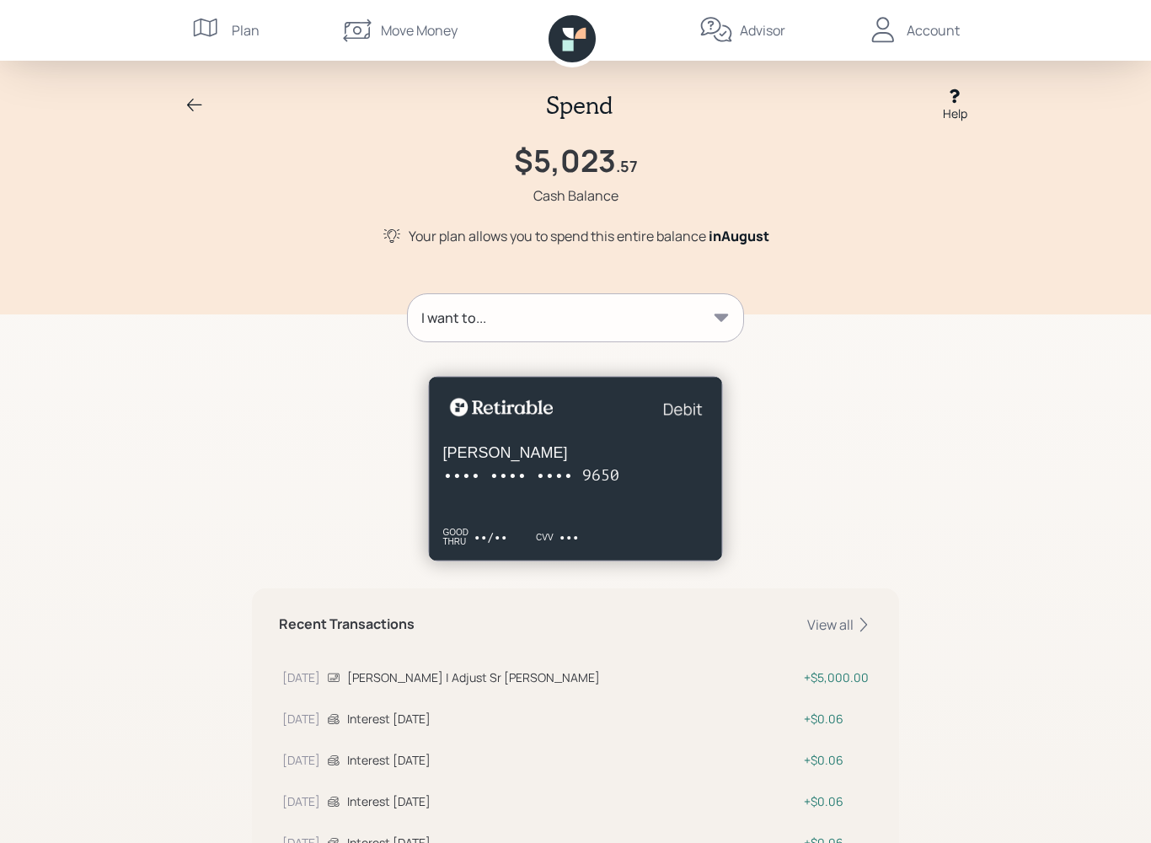
click at [714, 303] on div "I want to..." at bounding box center [575, 317] width 335 height 47
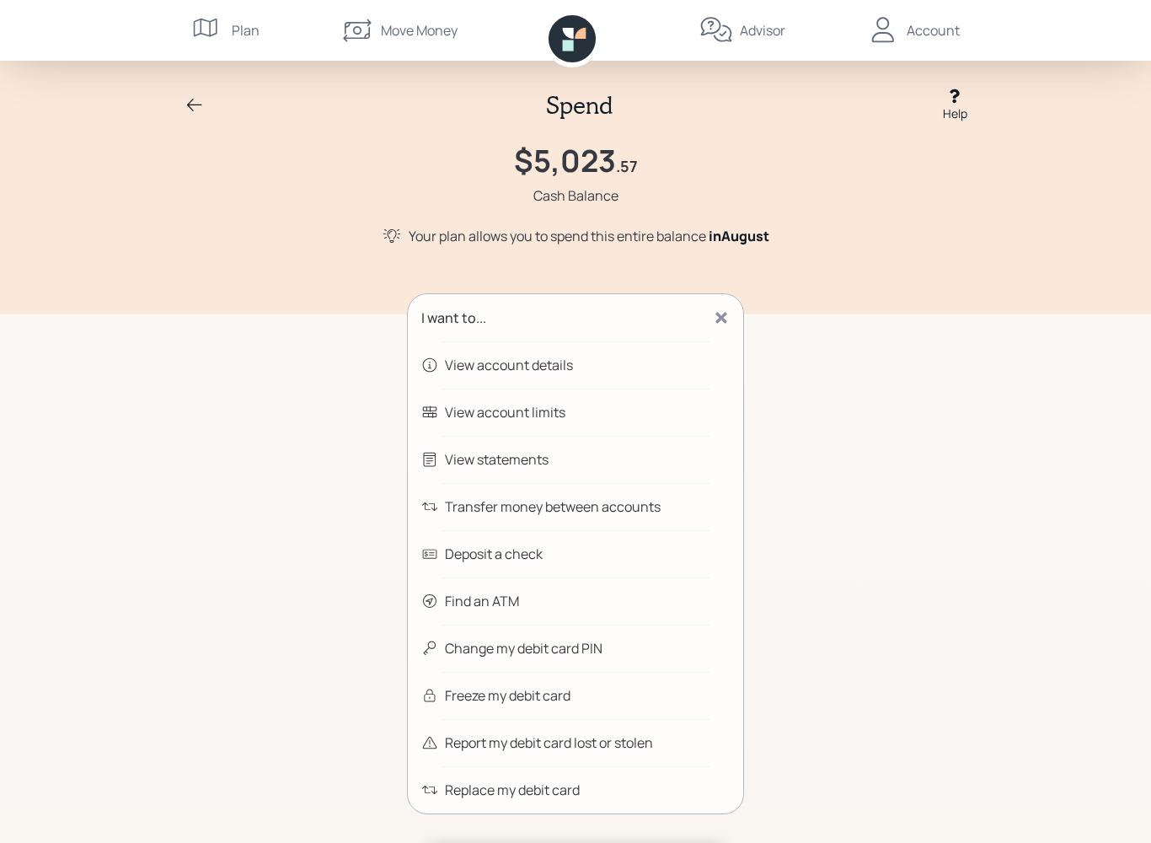
click at [637, 500] on div "Transfer money between accounts" at bounding box center [553, 506] width 216 height 20
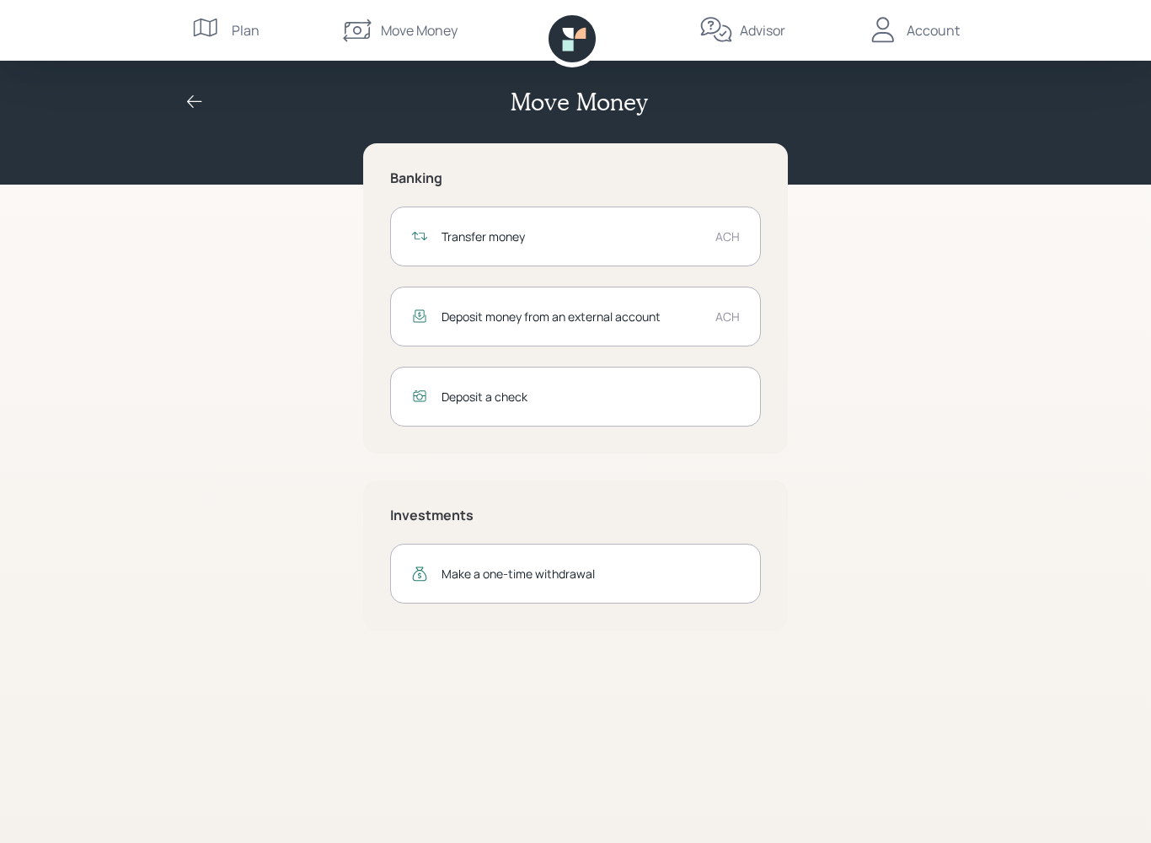
click at [720, 393] on div "Deposit a check" at bounding box center [590, 397] width 298 height 18
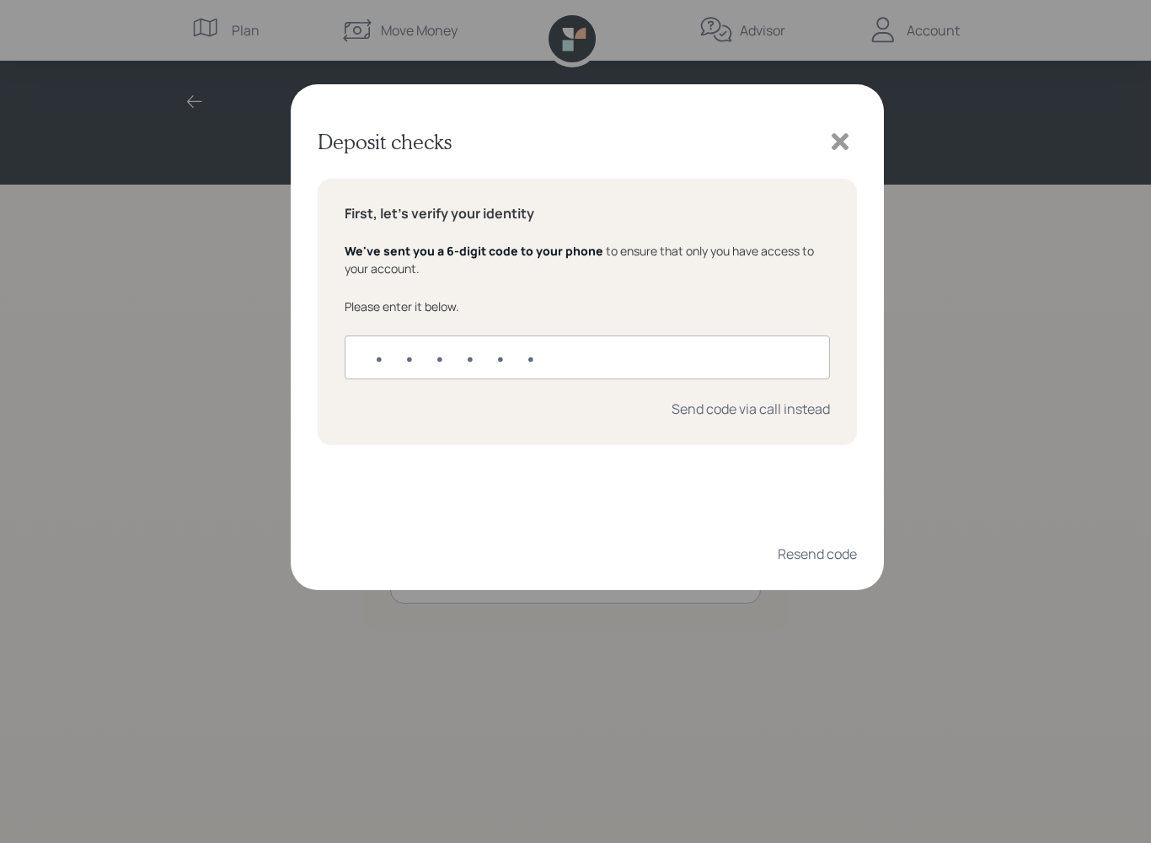
click at [371, 366] on input "text" at bounding box center [587, 357] width 485 height 44
type input "488438"
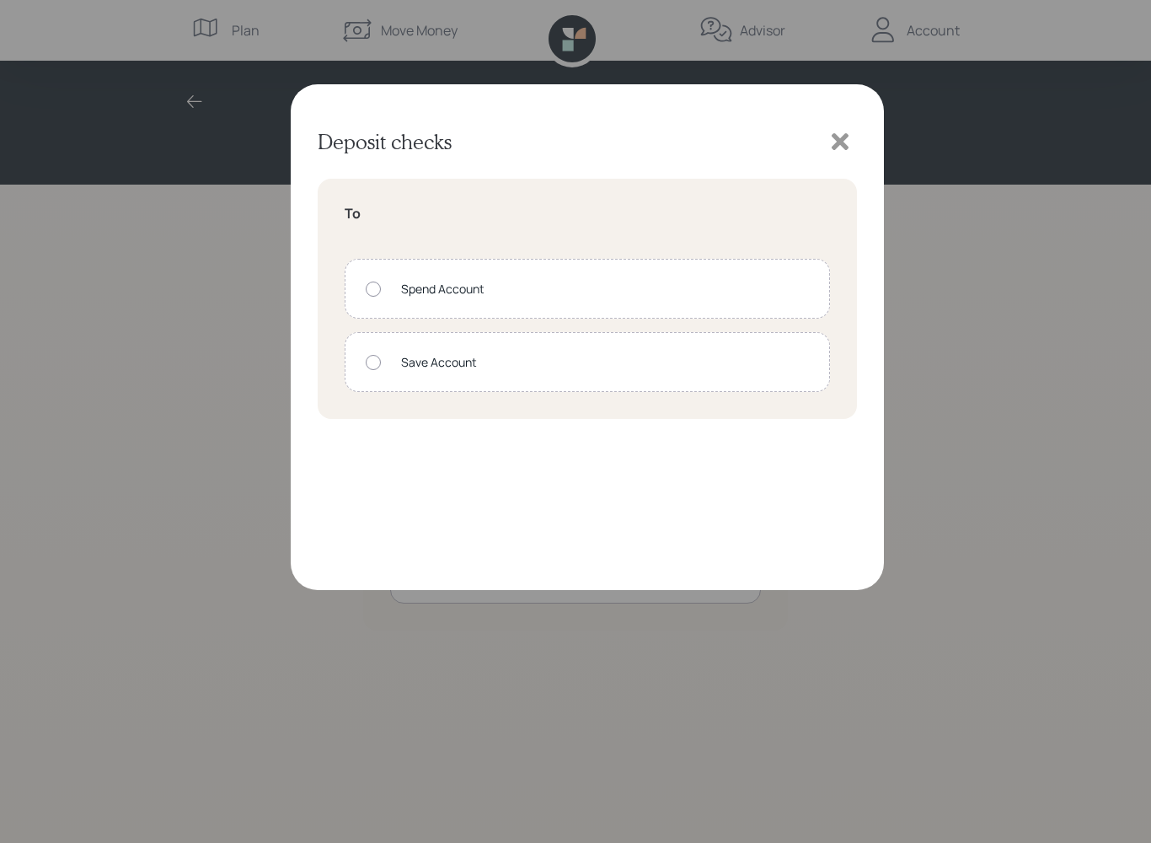
click at [361, 284] on div "Spend Account" at bounding box center [587, 289] width 485 height 60
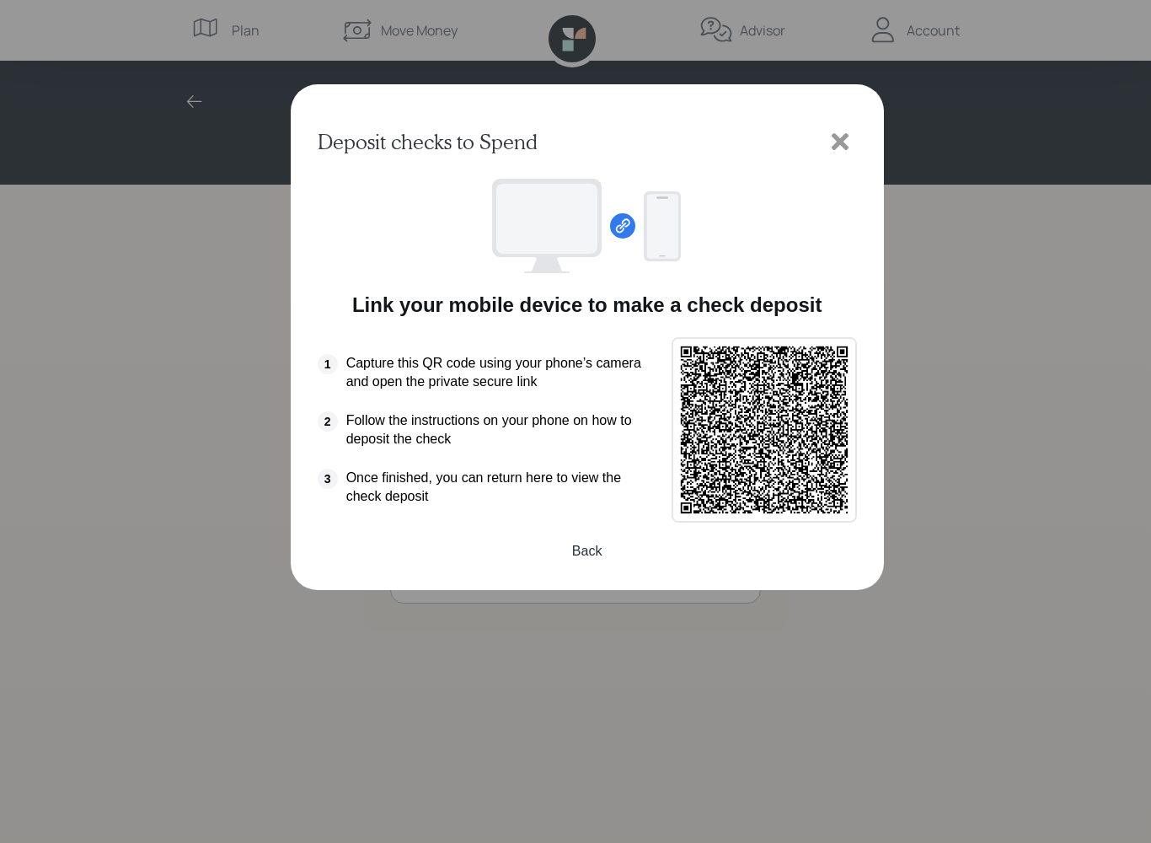
click at [595, 540] on button "Back" at bounding box center [587, 551] width 539 height 40
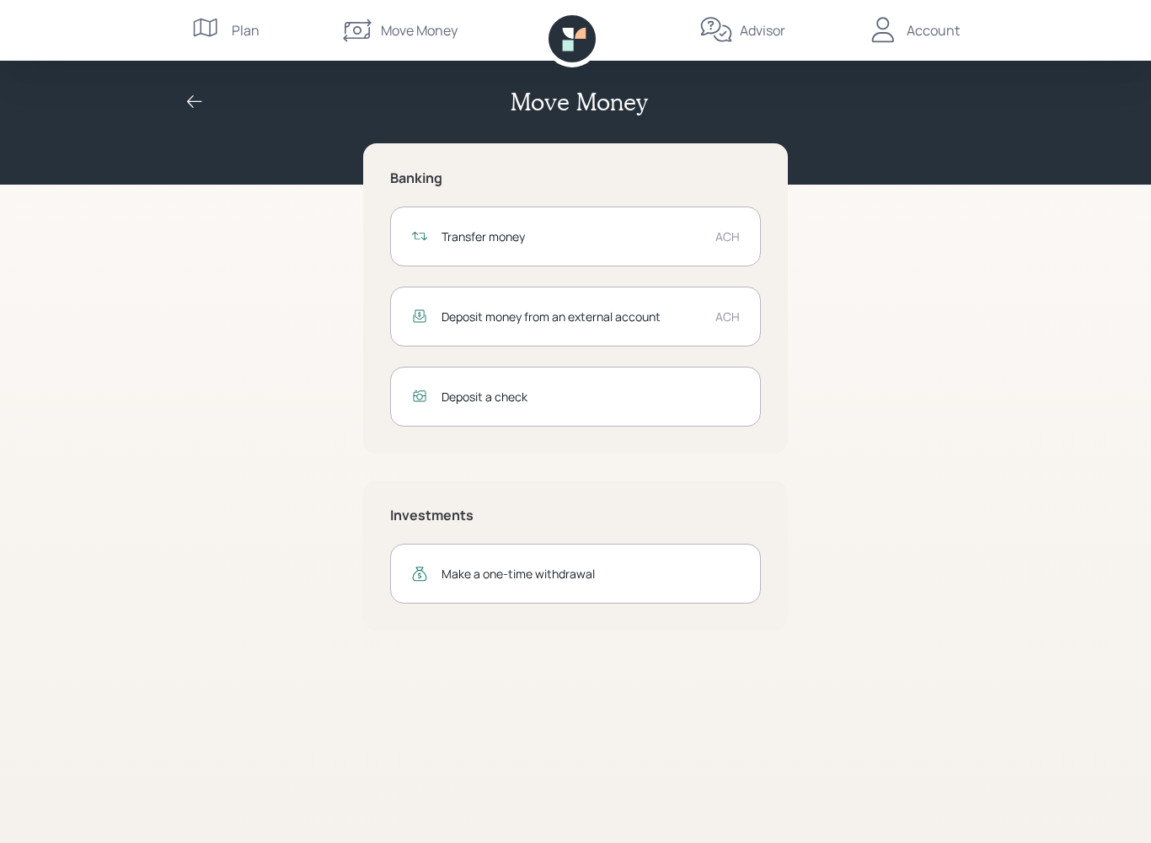
click at [684, 241] on div "Transfer money" at bounding box center [571, 236] width 260 height 18
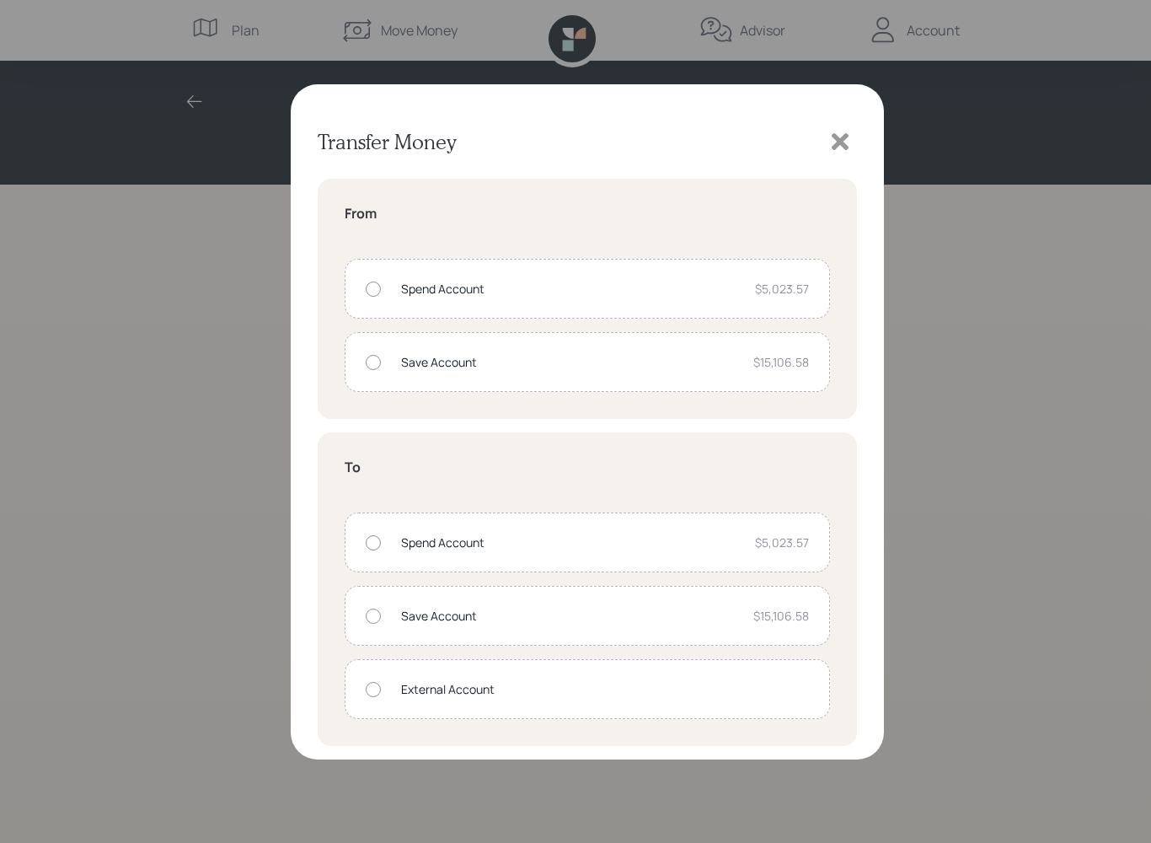
click at [379, 283] on div at bounding box center [373, 288] width 15 height 15
radio input "true"
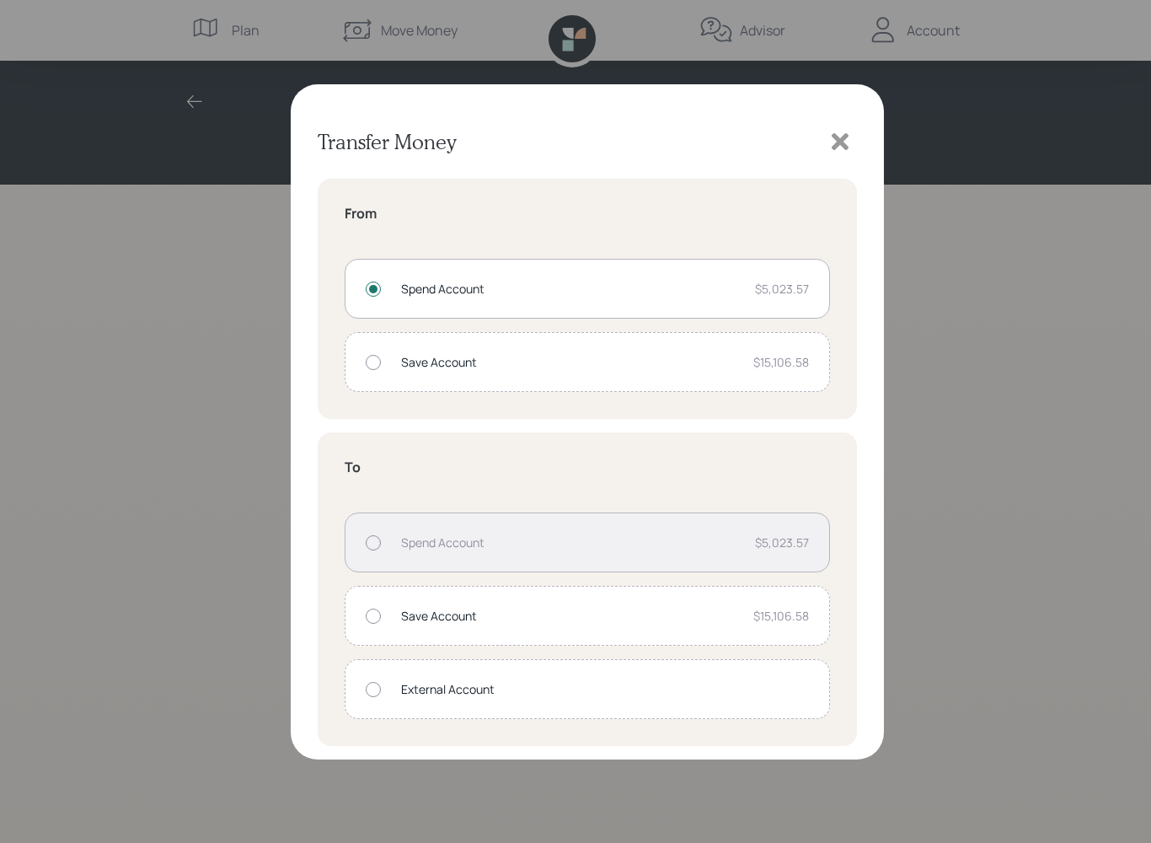
click at [373, 693] on div at bounding box center [373, 689] width 15 height 15
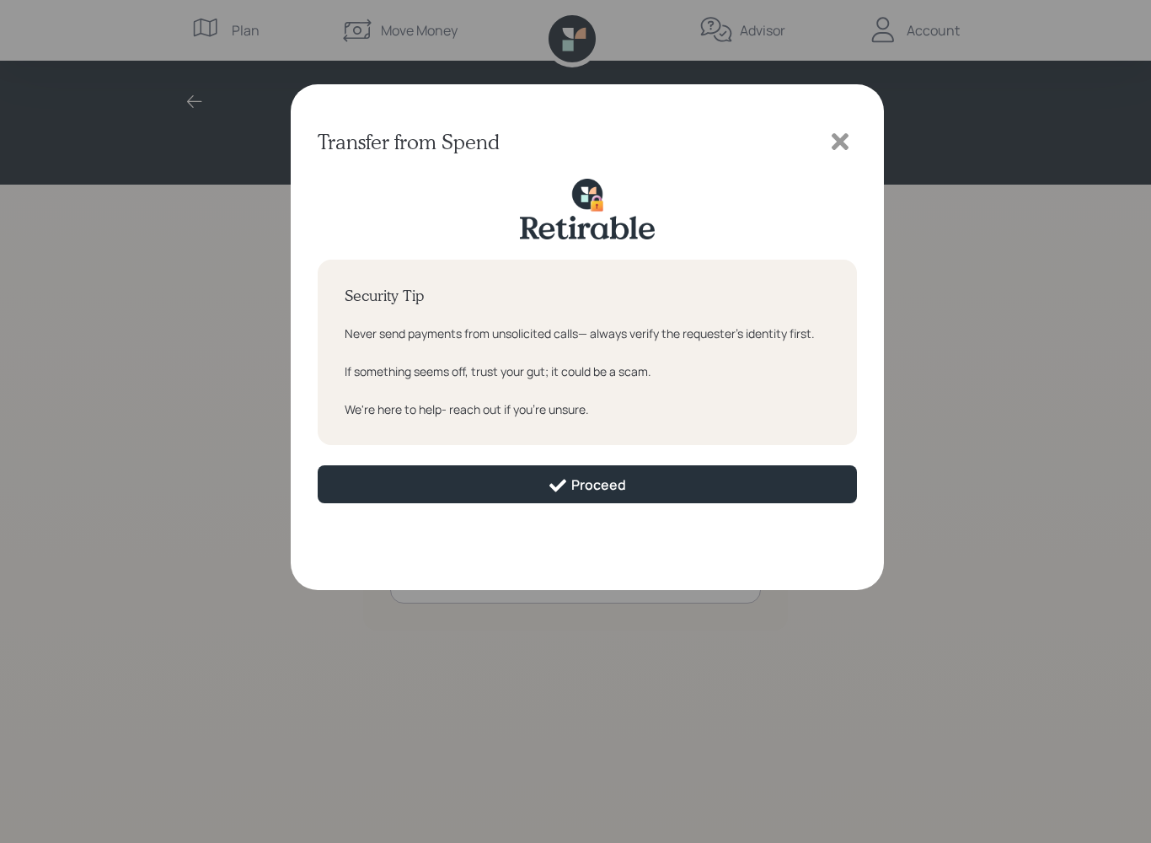
click at [650, 482] on button "Proceed" at bounding box center [587, 484] width 539 height 38
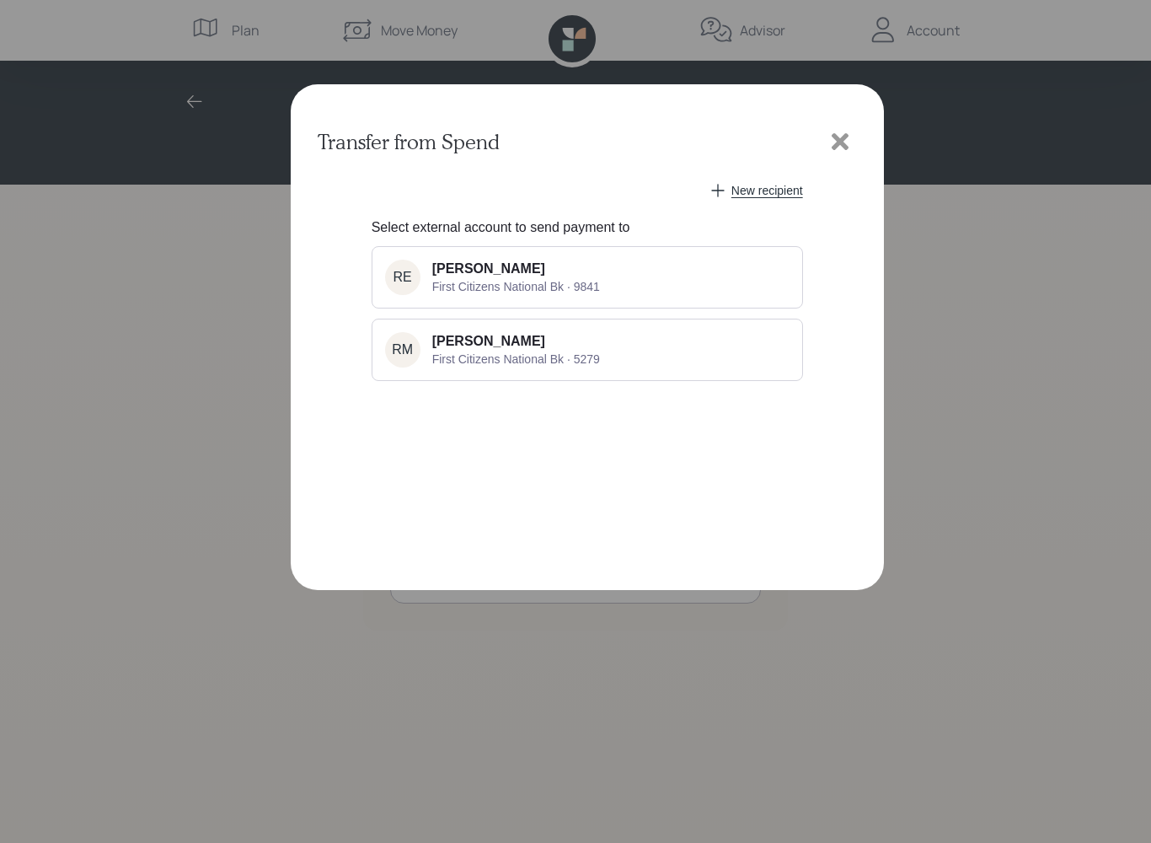
click at [726, 274] on button "RE [PERSON_NAME] First Citizens National Bk · 9841" at bounding box center [587, 277] width 431 height 62
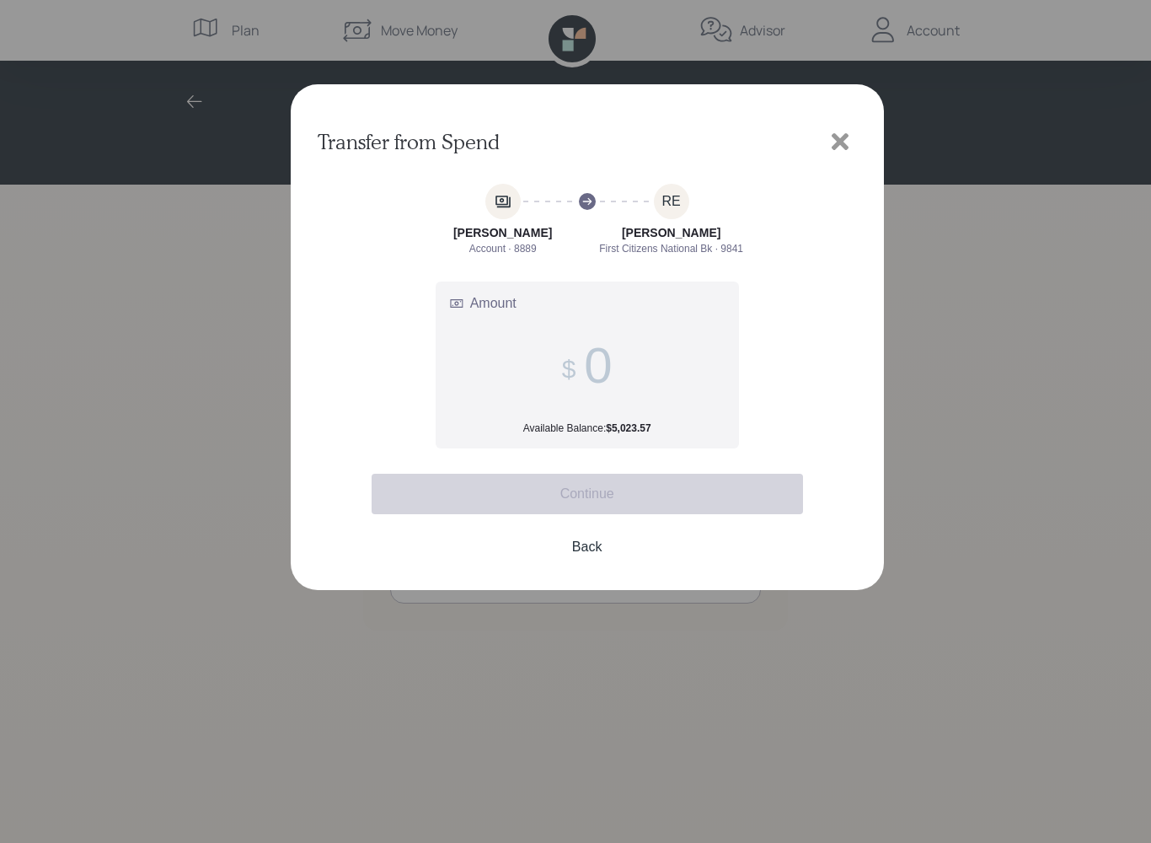
click at [659, 365] on label "Amount Available Balance: $5,023.57" at bounding box center [587, 364] width 302 height 165
click at [612, 365] on input "Amount Available Balance: $5,023.57" at bounding box center [598, 365] width 28 height 58
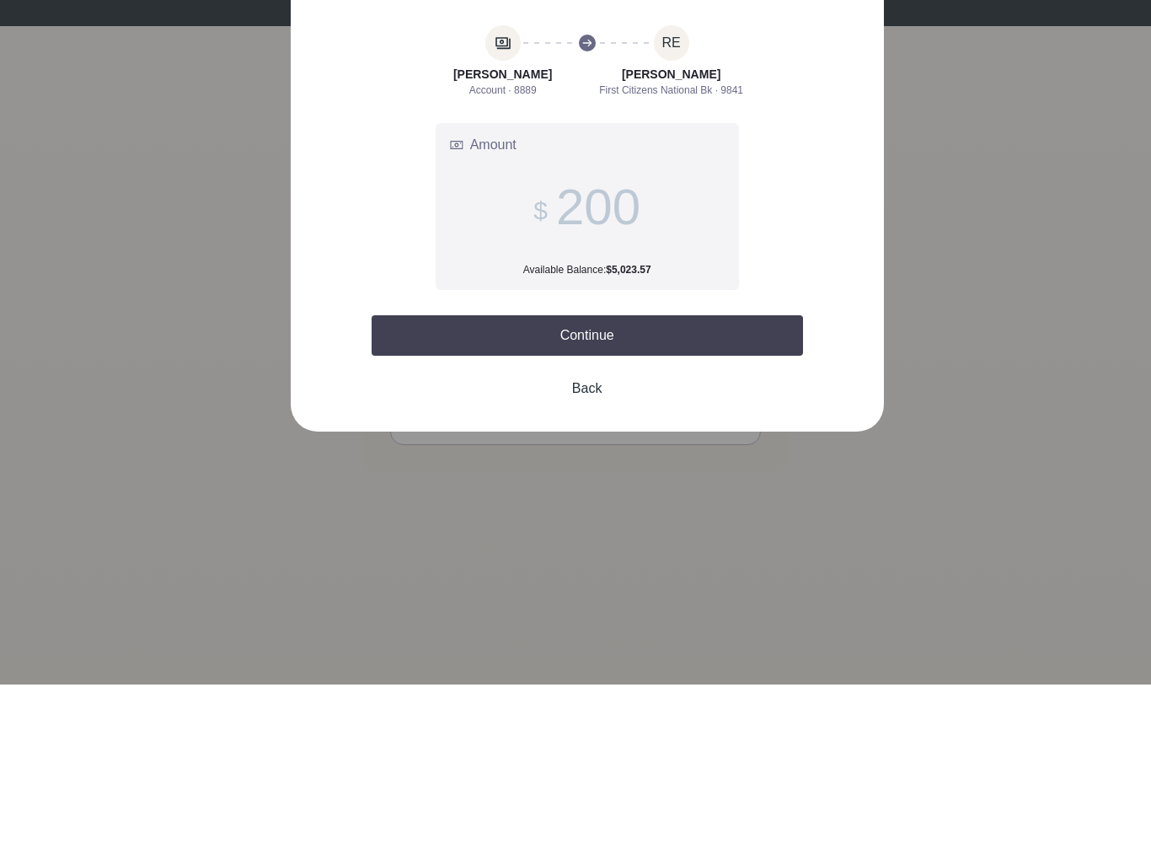
type input "2,000"
click at [669, 474] on button "Continue" at bounding box center [587, 494] width 431 height 40
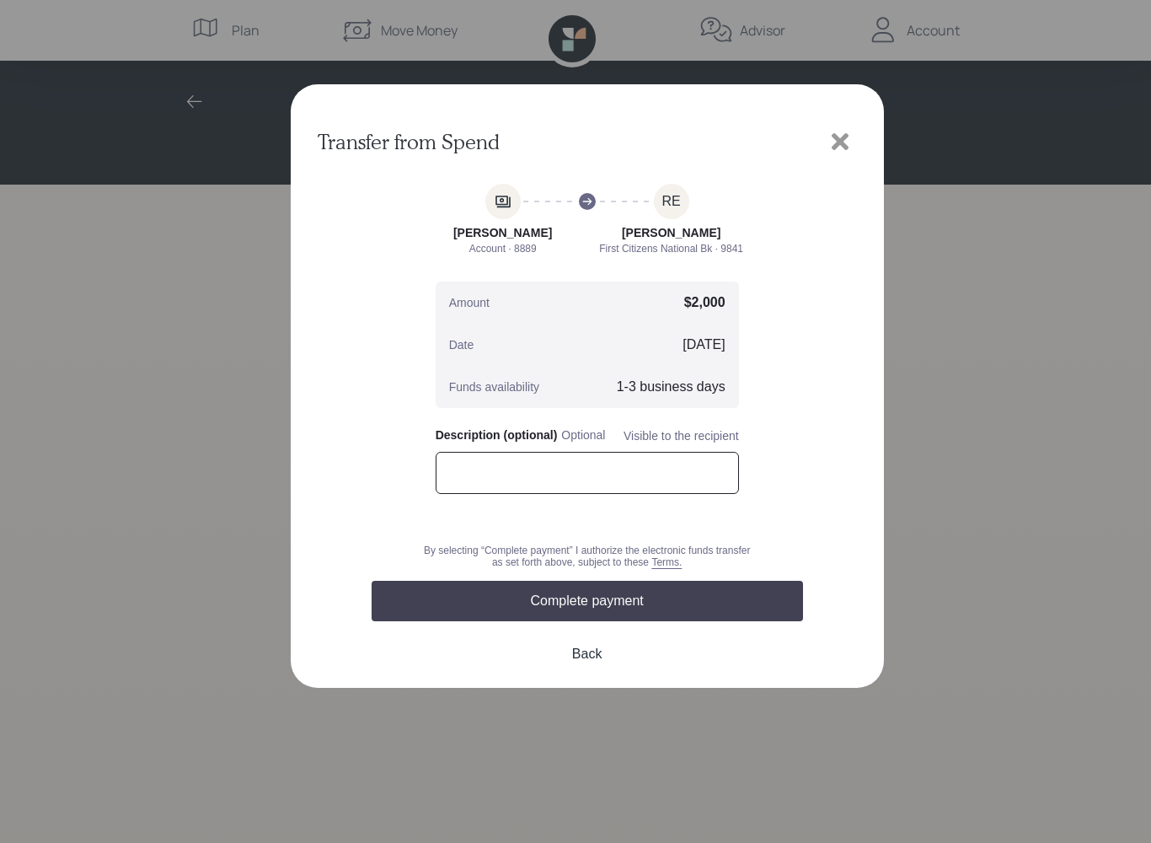
click at [639, 467] on input "text" at bounding box center [587, 473] width 303 height 42
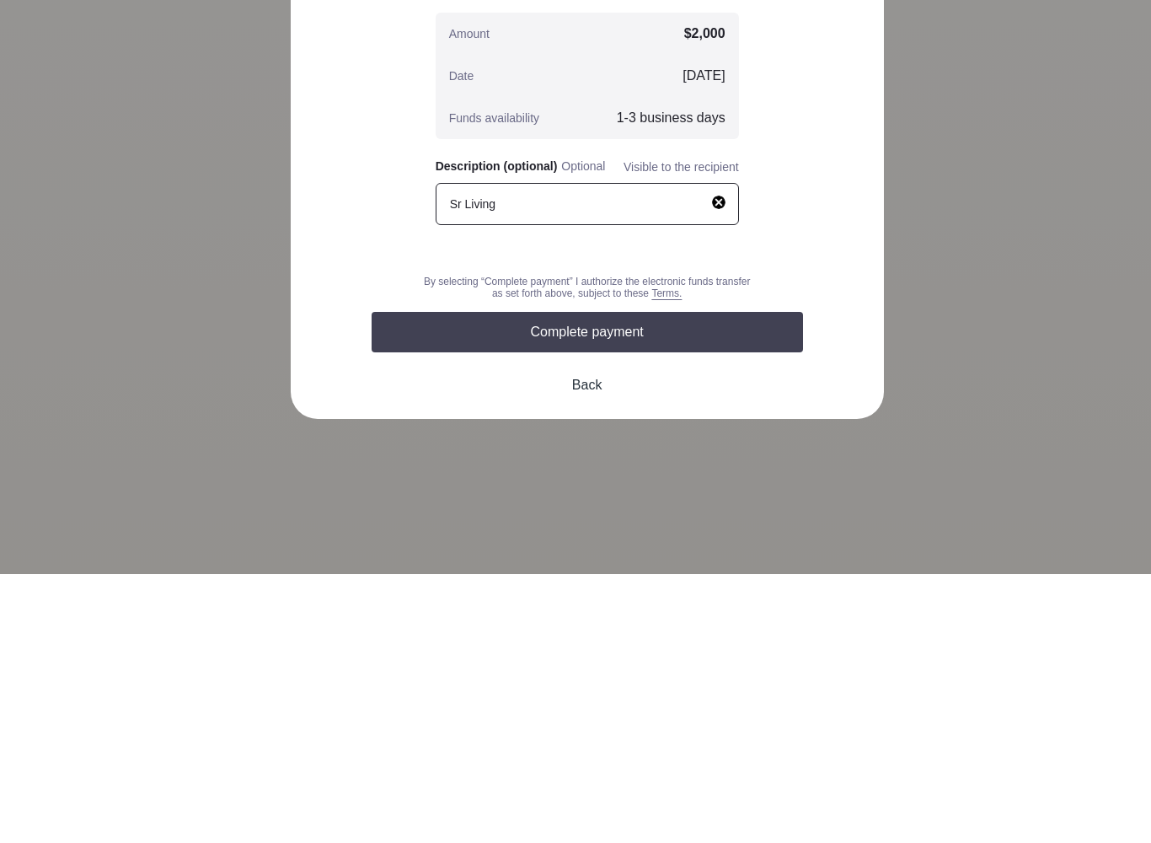
type input "Sr Living"
click at [690, 581] on button "Complete payment" at bounding box center [587, 601] width 431 height 40
